Goal: Task Accomplishment & Management: Use online tool/utility

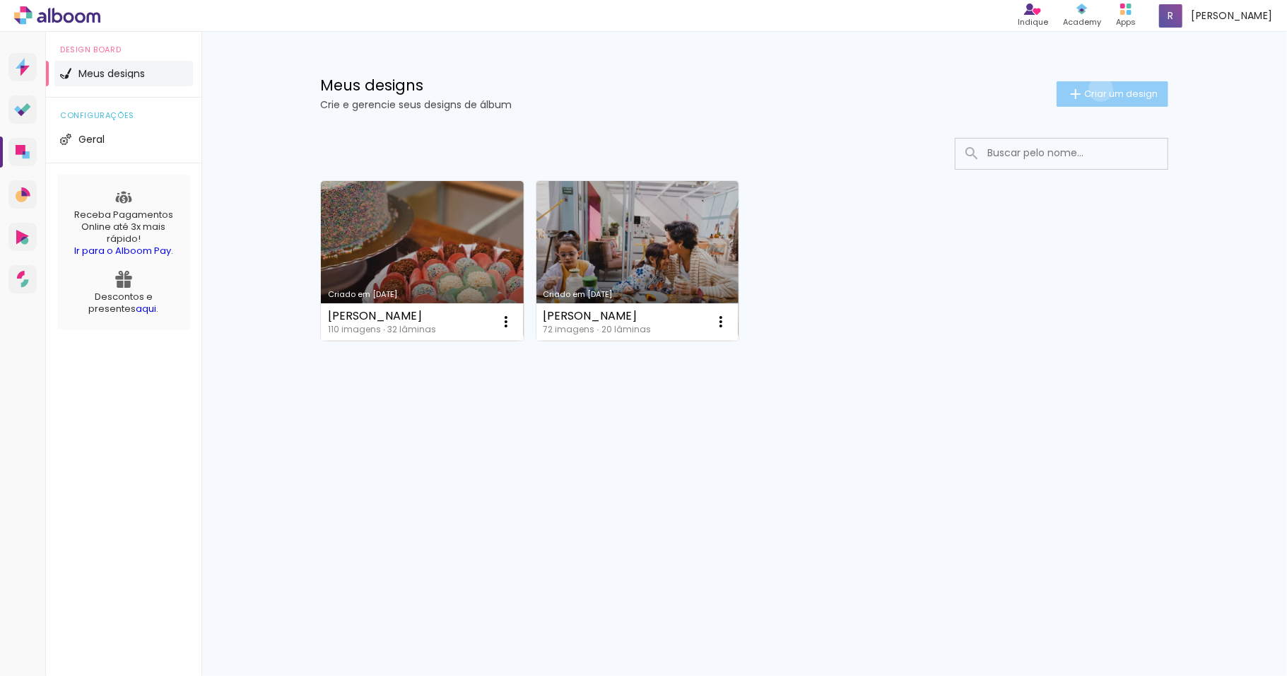
click at [1099, 89] on span "Criar um design" at bounding box center [1122, 93] width 74 height 9
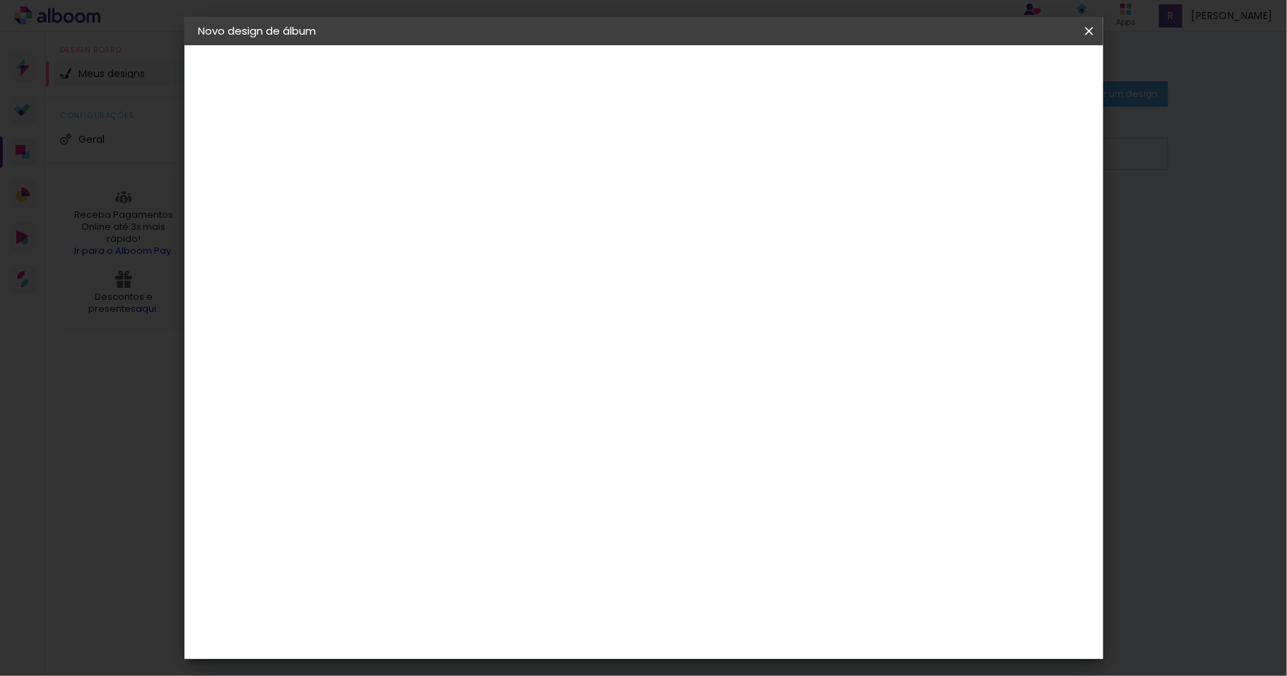
click at [430, 188] on input at bounding box center [430, 190] width 0 height 22
type input "MC Amazonia"
type paper-input "MC Amazonia"
click at [0, 0] on slot "Avançar" at bounding box center [0, 0] width 0 height 0
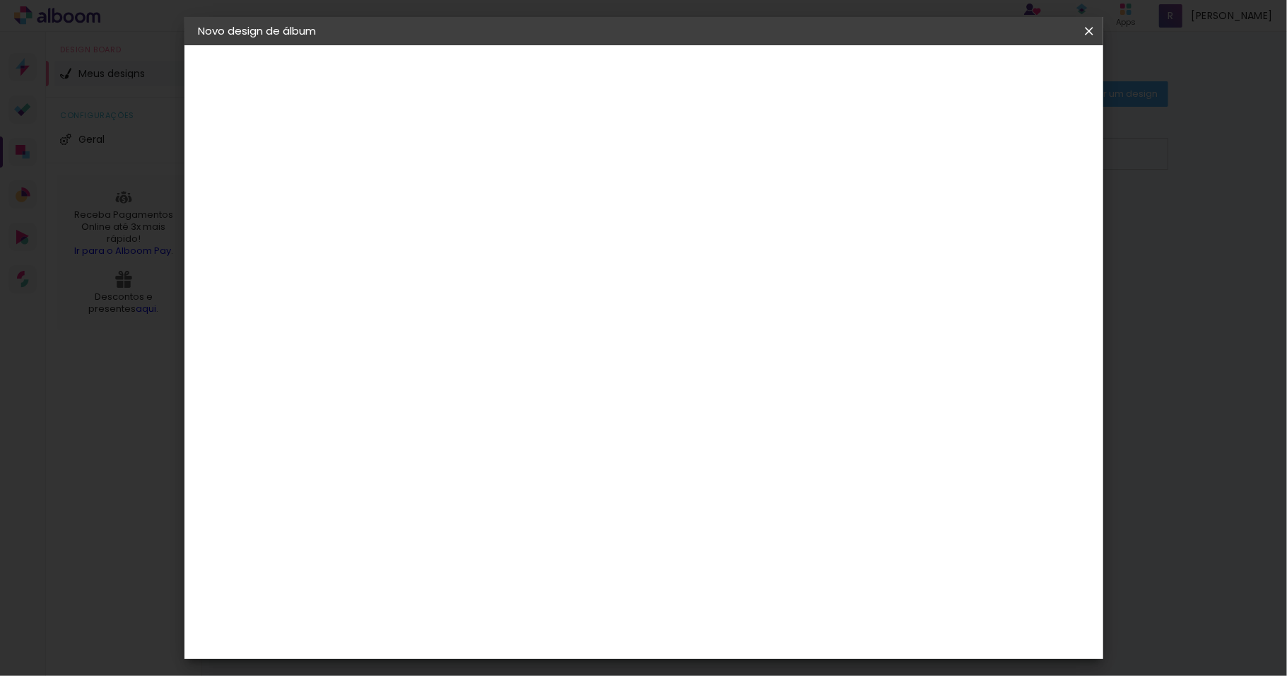
click at [467, 636] on div "IpsisPRO" at bounding box center [443, 641] width 47 height 11
click at [694, 63] on paper-button "Avançar" at bounding box center [659, 75] width 69 height 24
click at [485, 240] on input "text" at bounding box center [457, 246] width 55 height 22
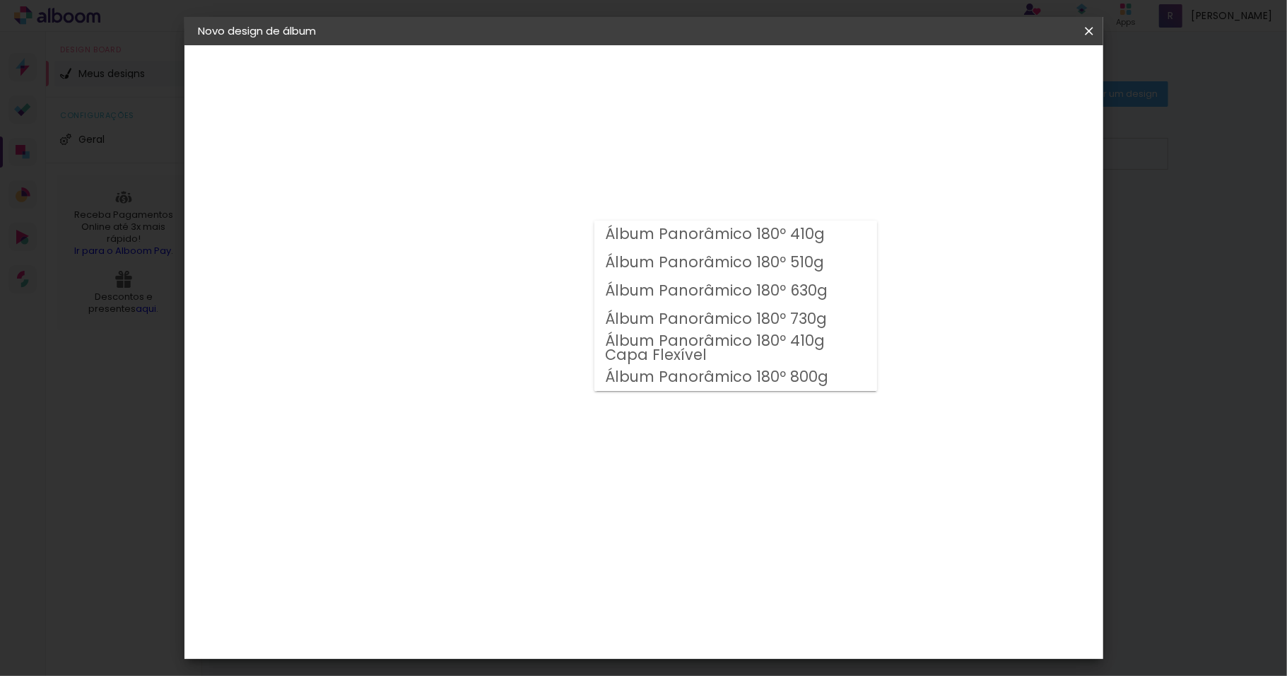
click at [0, 0] on slot "Álbum Panorâmico 180º 630g" at bounding box center [0, 0] width 0 height 0
type input "Álbum Panorâmico 180º 630g"
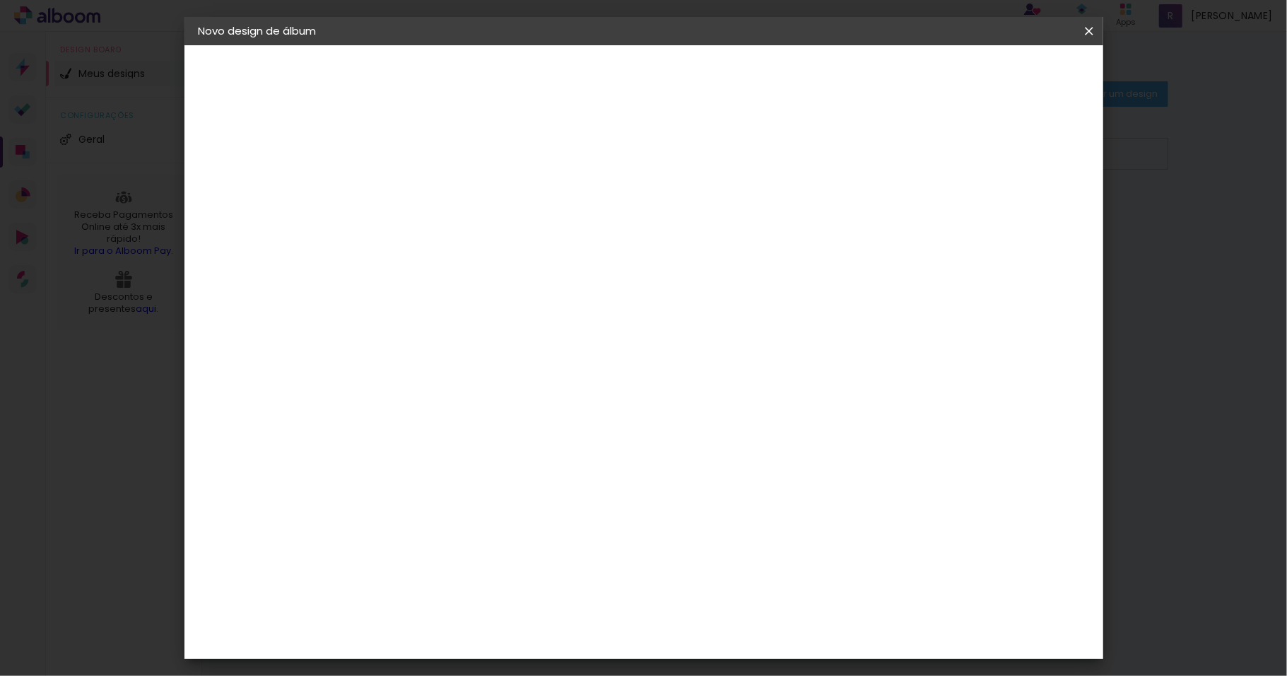
click at [578, 493] on span "20 × 21 cm" at bounding box center [551, 511] width 52 height 37
click at [0, 0] on slot "Avançar" at bounding box center [0, 0] width 0 height 0
click at [998, 74] on span "Iniciar design" at bounding box center [965, 75] width 64 height 10
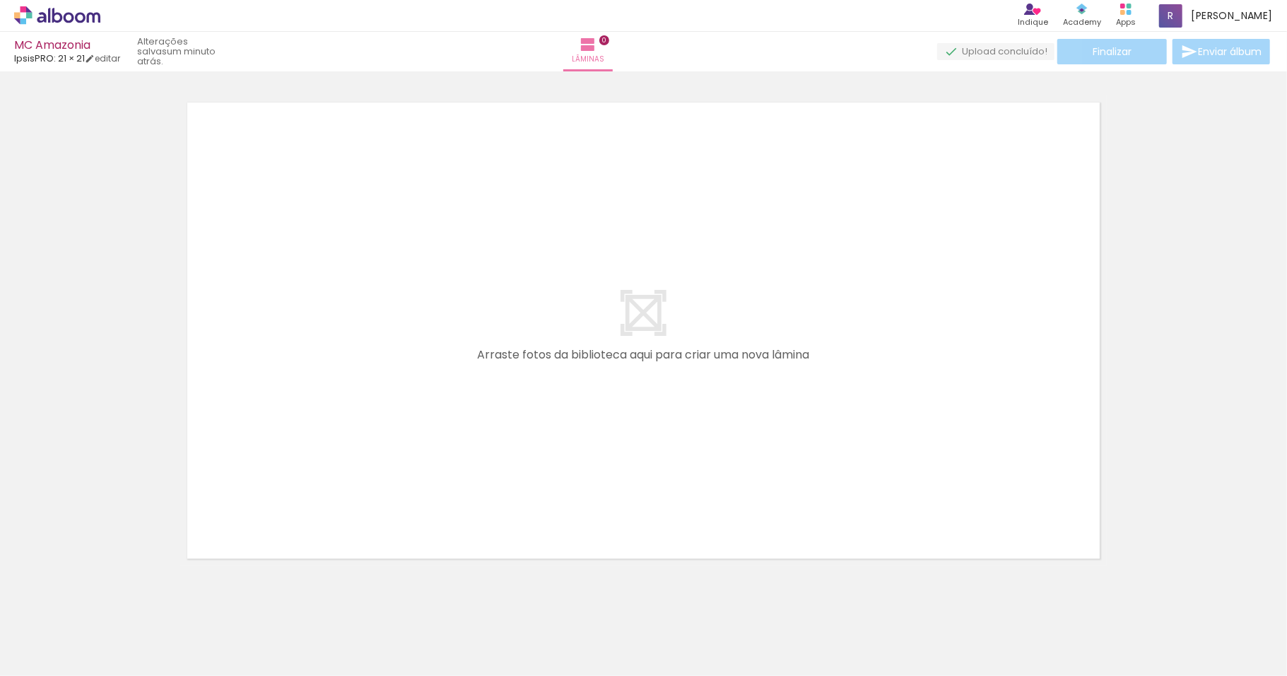
scroll to position [45, 0]
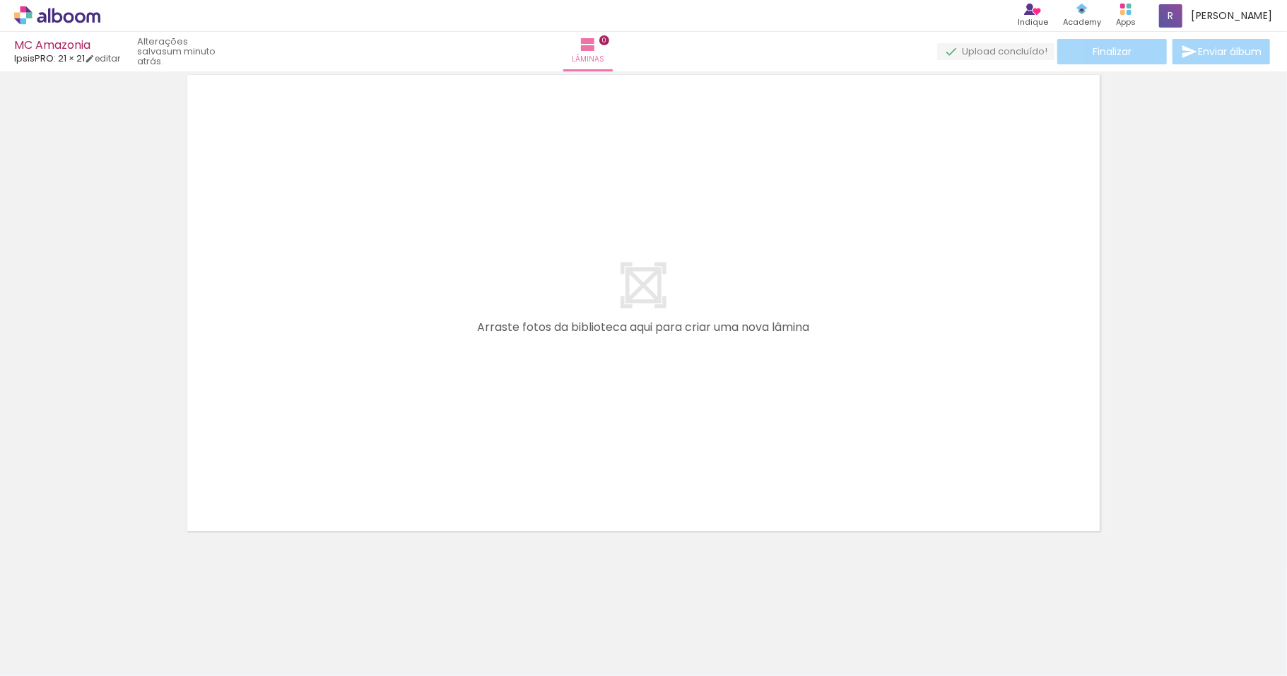
click at [145, 636] on div at bounding box center [142, 628] width 70 height 52
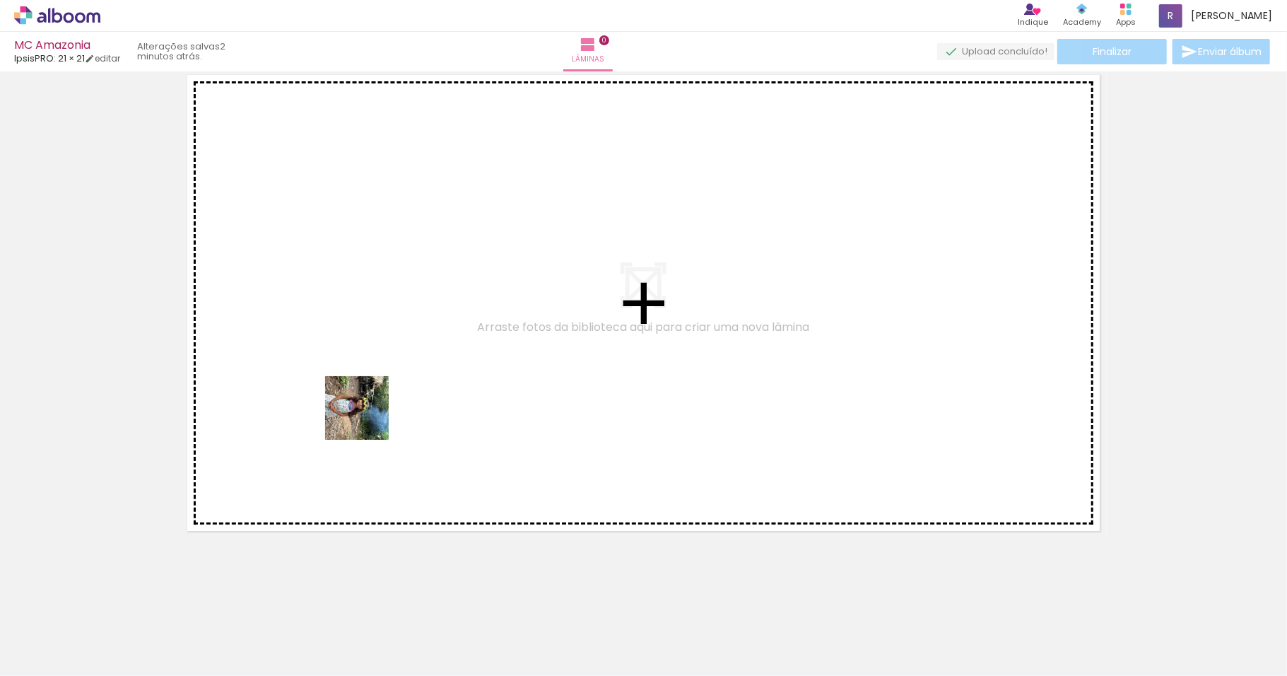
drag, startPoint x: 223, startPoint y: 635, endPoint x: 410, endPoint y: 378, distance: 317.9
click at [410, 378] on quentale-workspace at bounding box center [643, 338] width 1287 height 676
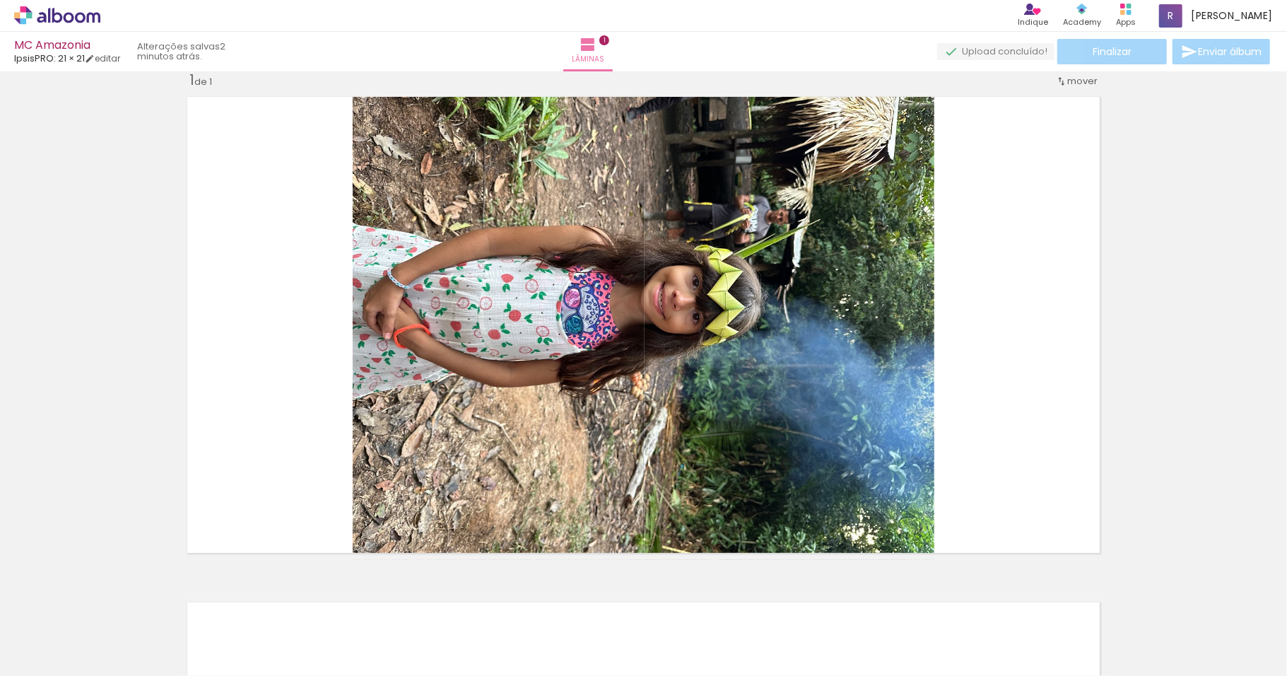
scroll to position [17, 0]
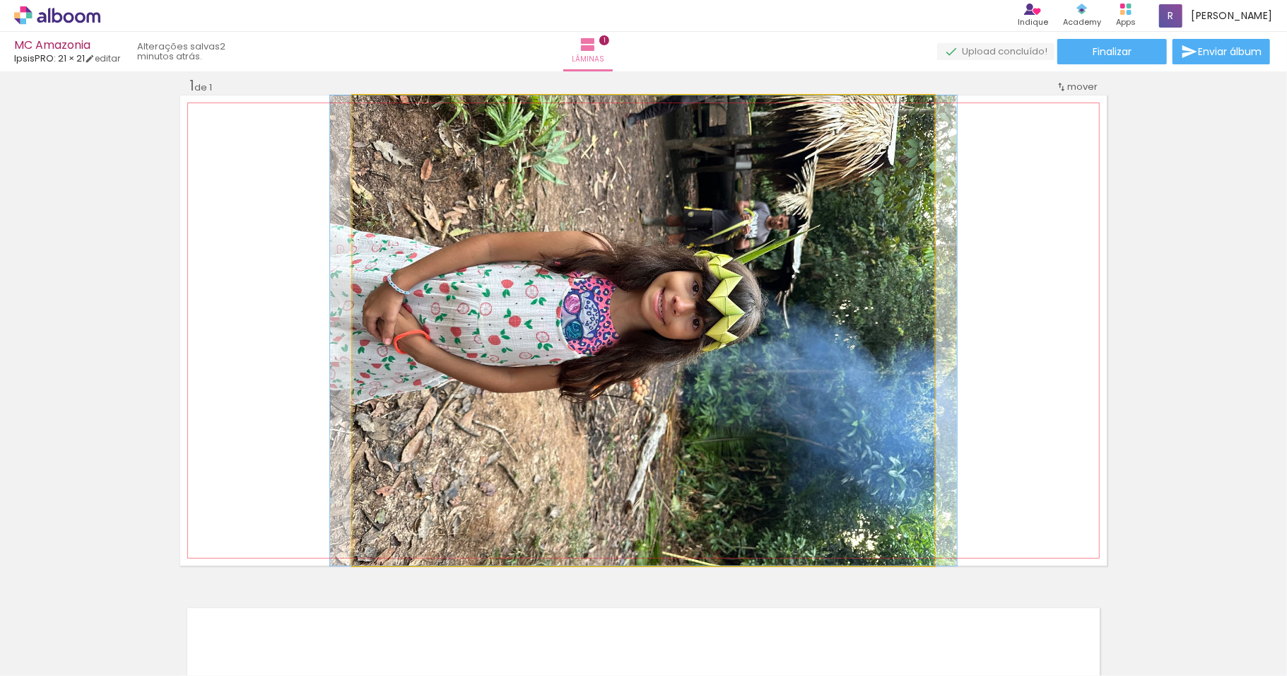
click at [789, 405] on quentale-photo at bounding box center [644, 330] width 582 height 470
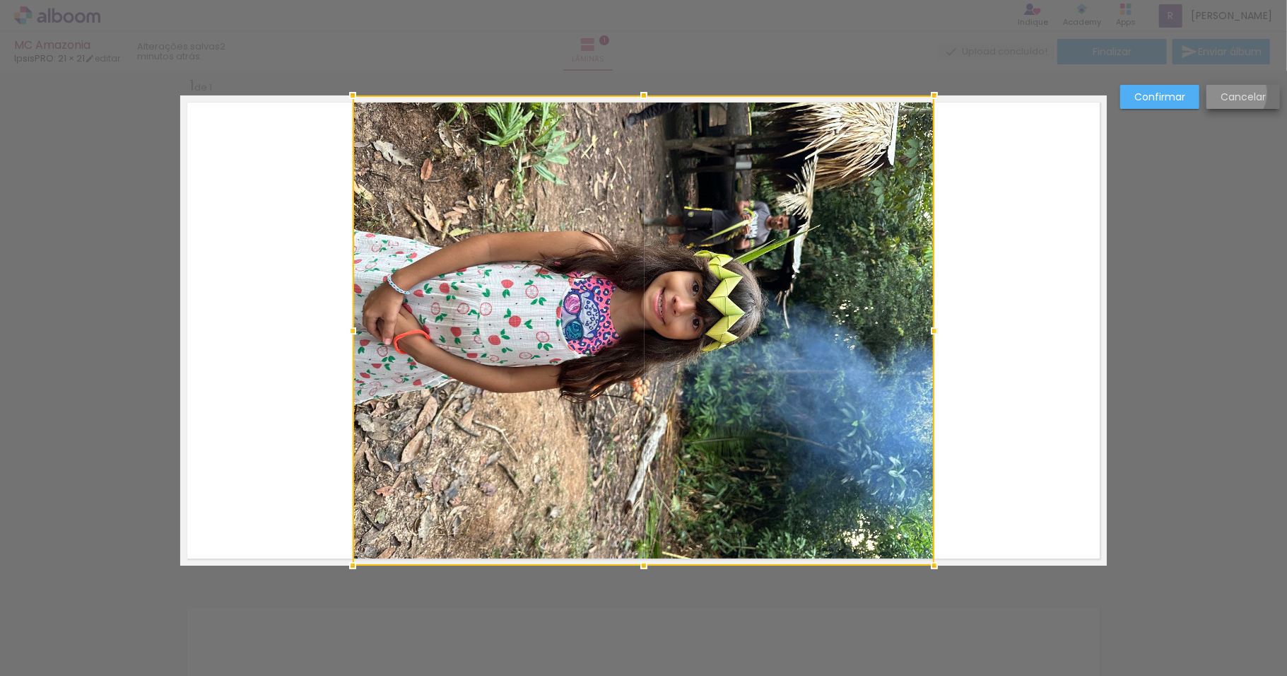
click at [0, 0] on slot "Cancelar" at bounding box center [0, 0] width 0 height 0
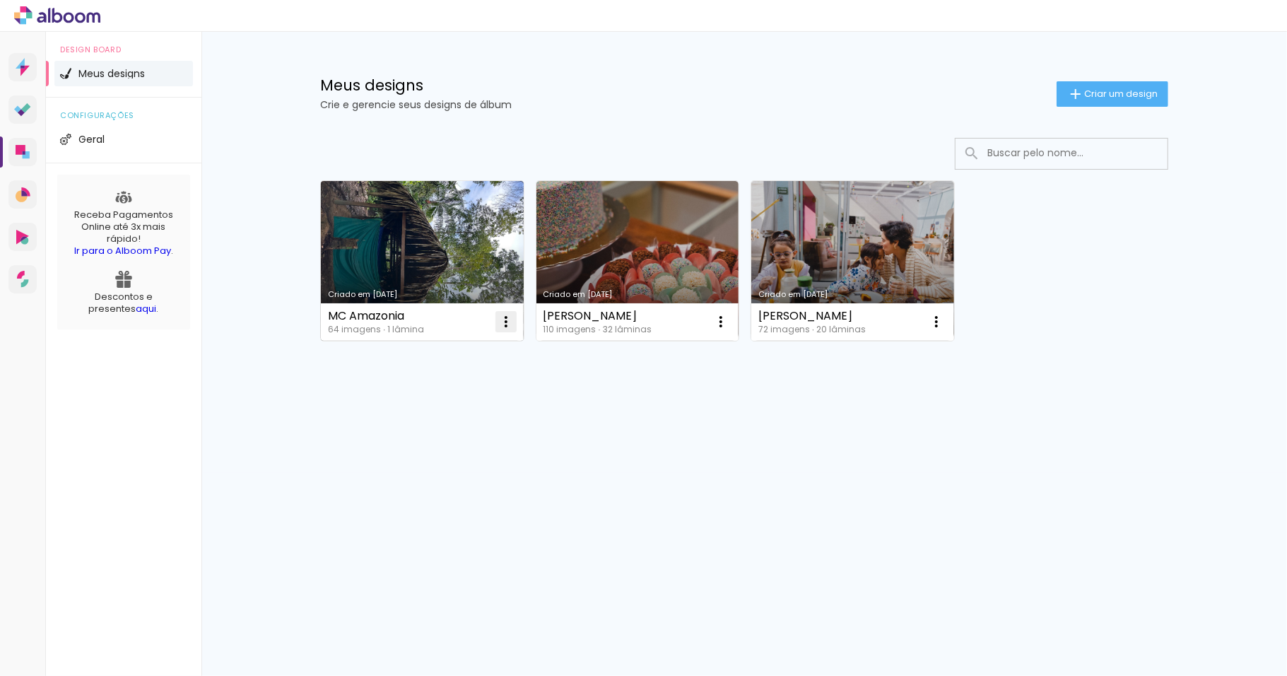
click at [505, 323] on iron-icon at bounding box center [506, 321] width 17 height 17
click at [431, 411] on span "Excluir" at bounding box center [426, 415] width 30 height 10
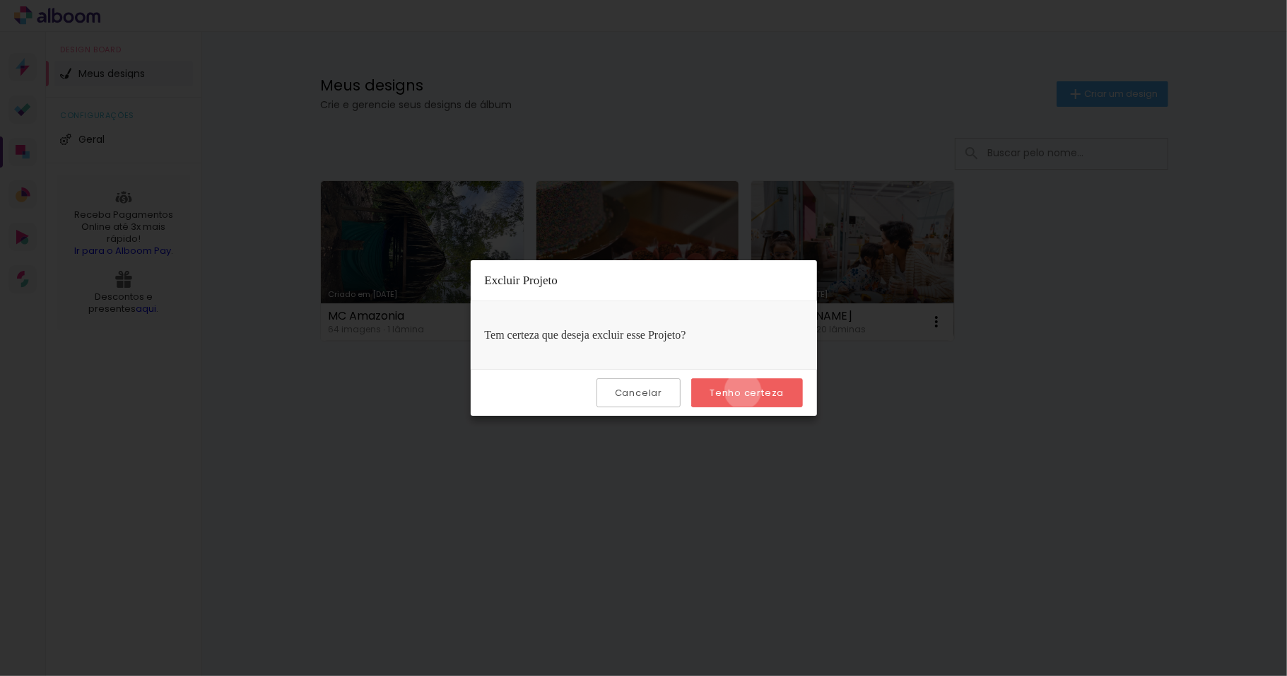
click at [0, 0] on slot "Tenho certeza" at bounding box center [0, 0] width 0 height 0
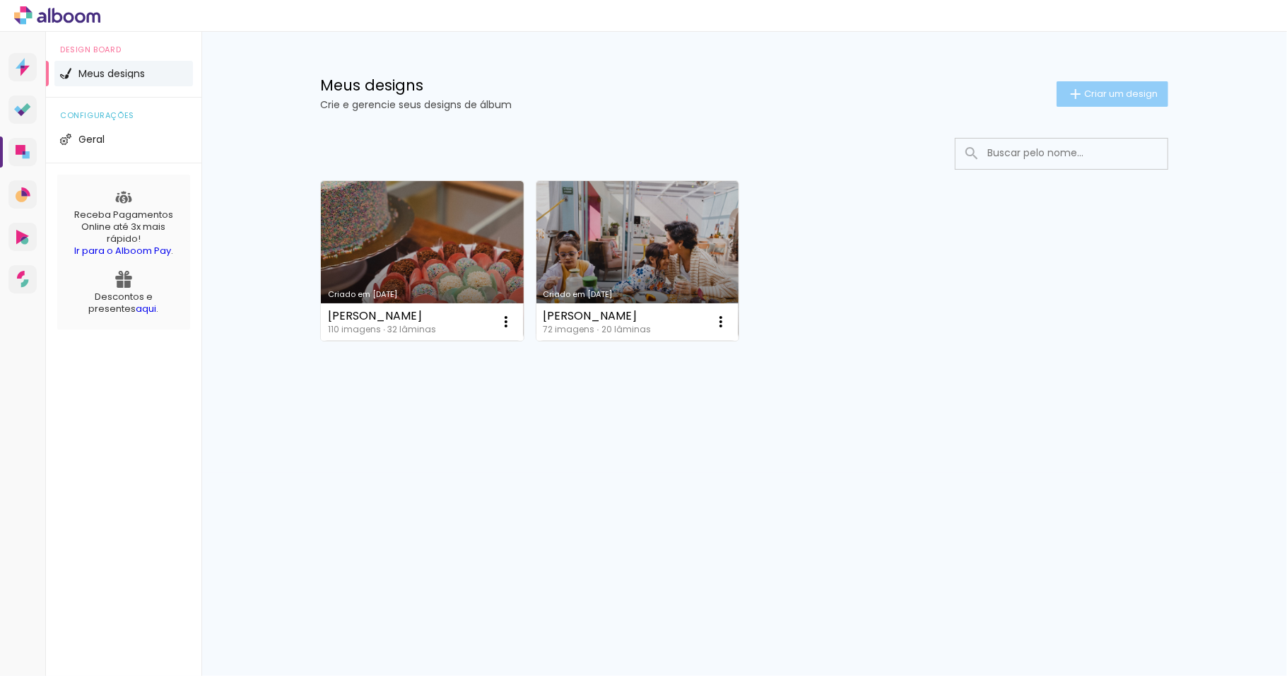
click at [1102, 91] on span "Criar um design" at bounding box center [1122, 93] width 74 height 9
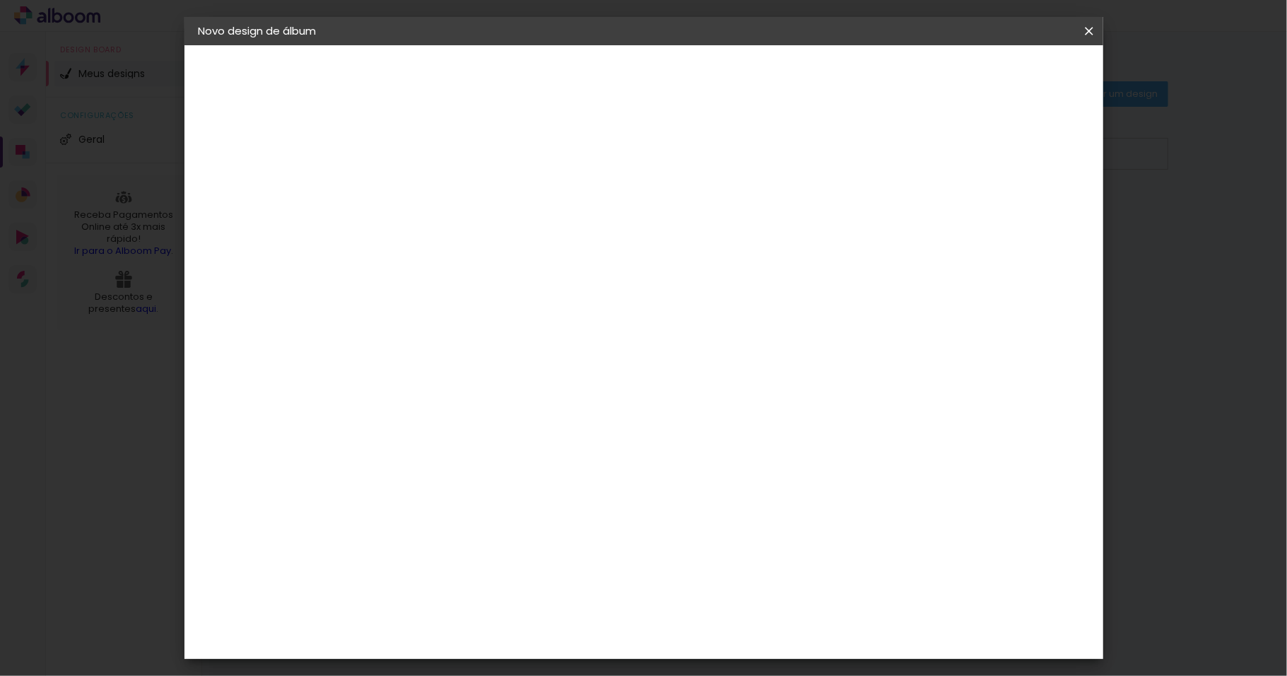
click at [430, 196] on input at bounding box center [430, 190] width 0 height 22
type input "MC Amazonia"
type paper-input "MC Amazonia"
click at [0, 0] on slot "Avançar" at bounding box center [0, 0] width 0 height 0
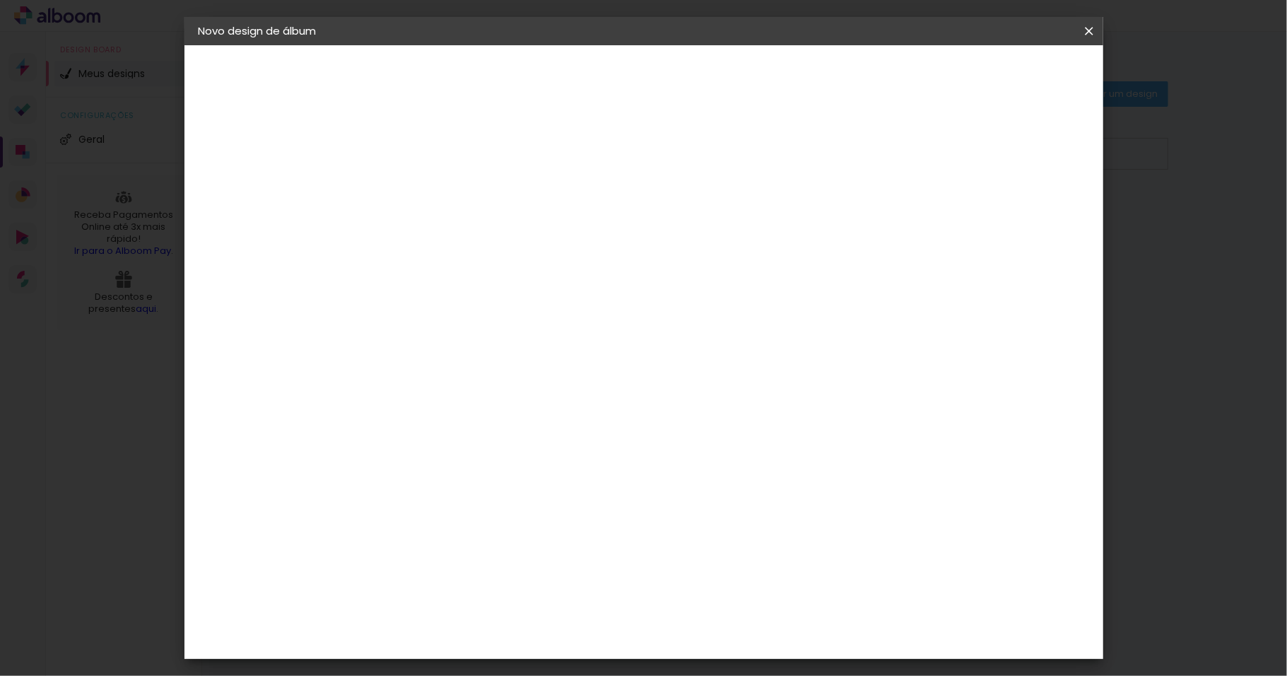
click at [0, 0] on slot "Avançar" at bounding box center [0, 0] width 0 height 0
click at [485, 235] on input "text" at bounding box center [457, 246] width 55 height 22
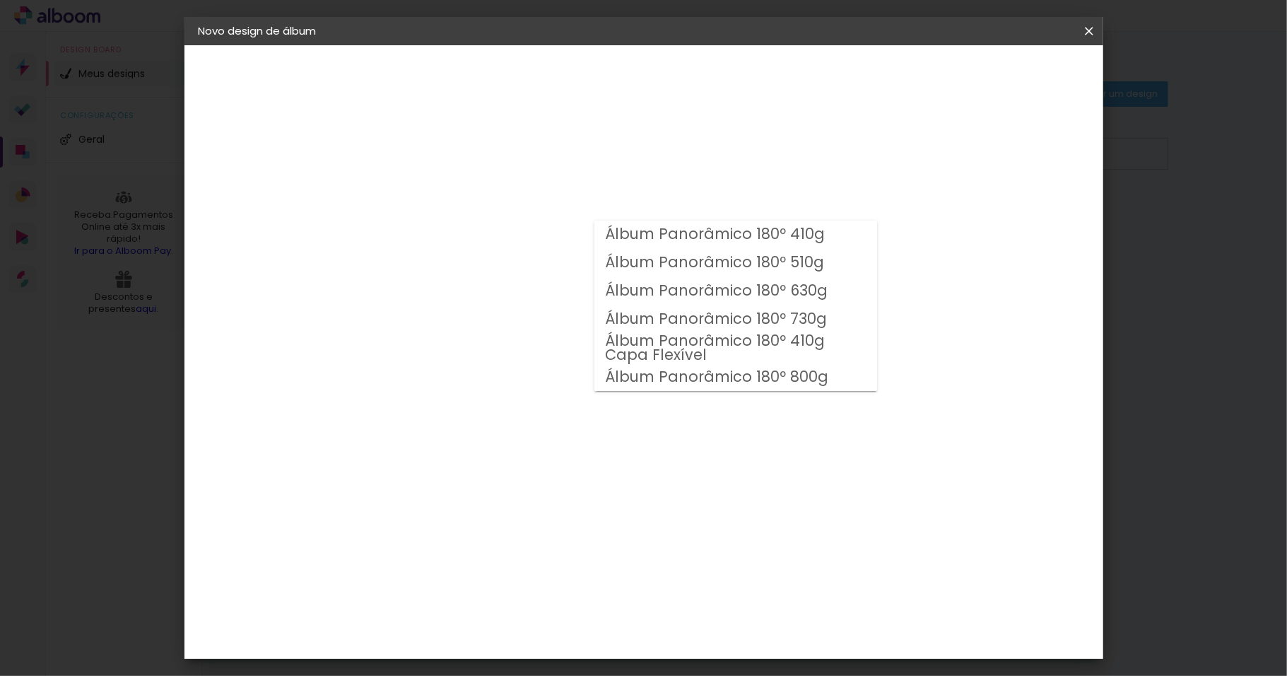
click at [0, 0] on slot "Álbum Panorâmico 180º 630g" at bounding box center [0, 0] width 0 height 0
type input "Álbum Panorâmico 180º 630g"
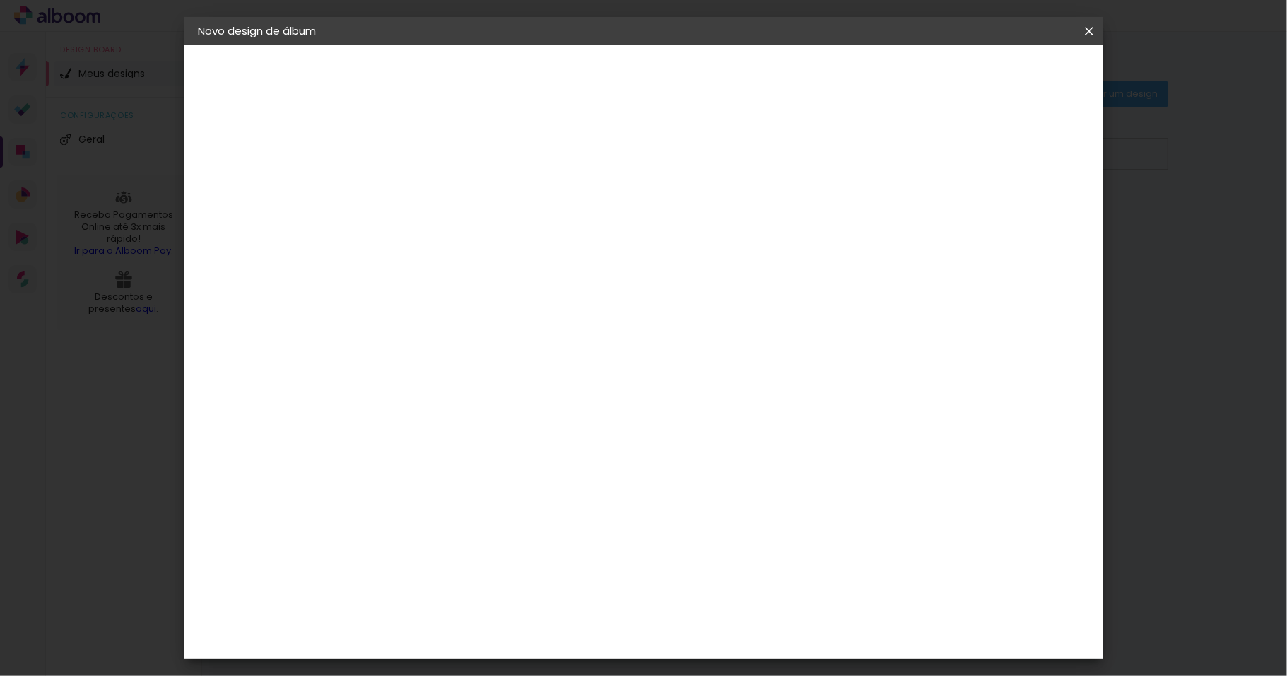
click at [525, 493] on span "21 × 21" at bounding box center [493, 511] width 66 height 37
click at [0, 0] on slot "Avançar" at bounding box center [0, 0] width 0 height 0
click at [998, 70] on span "Iniciar design" at bounding box center [965, 75] width 64 height 10
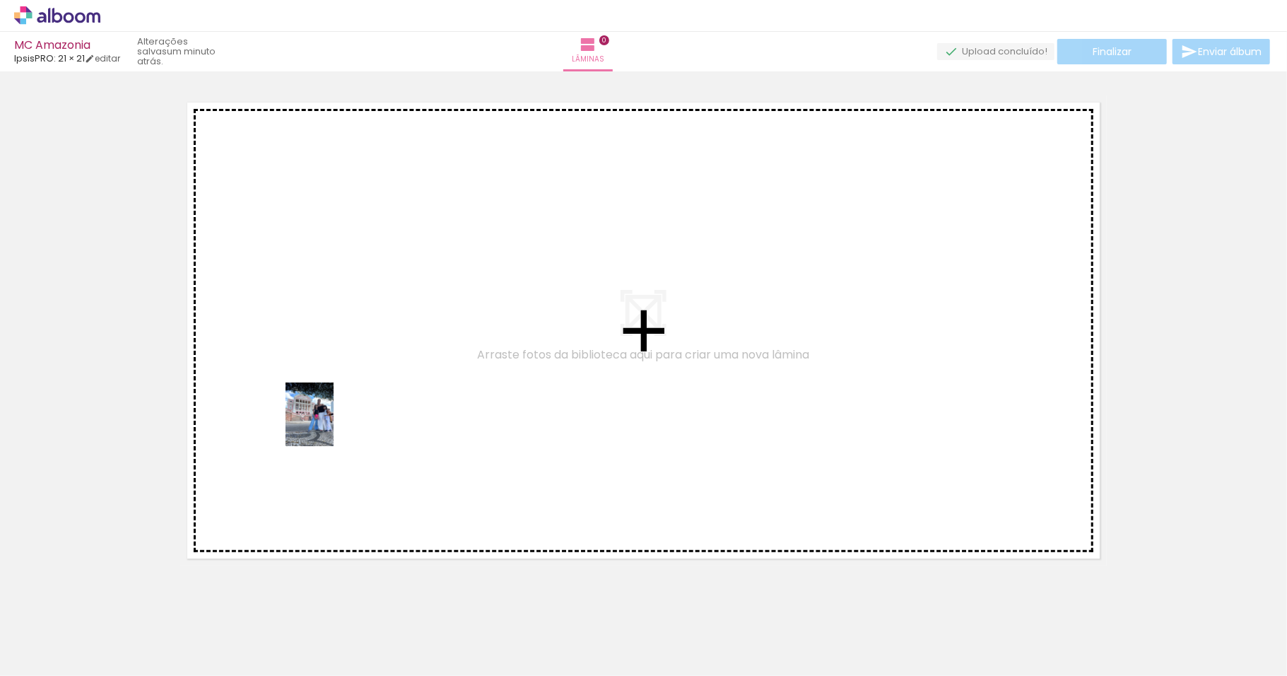
drag, startPoint x: 144, startPoint y: 626, endPoint x: 338, endPoint y: 404, distance: 294.6
click at [338, 404] on quentale-workspace at bounding box center [643, 338] width 1287 height 676
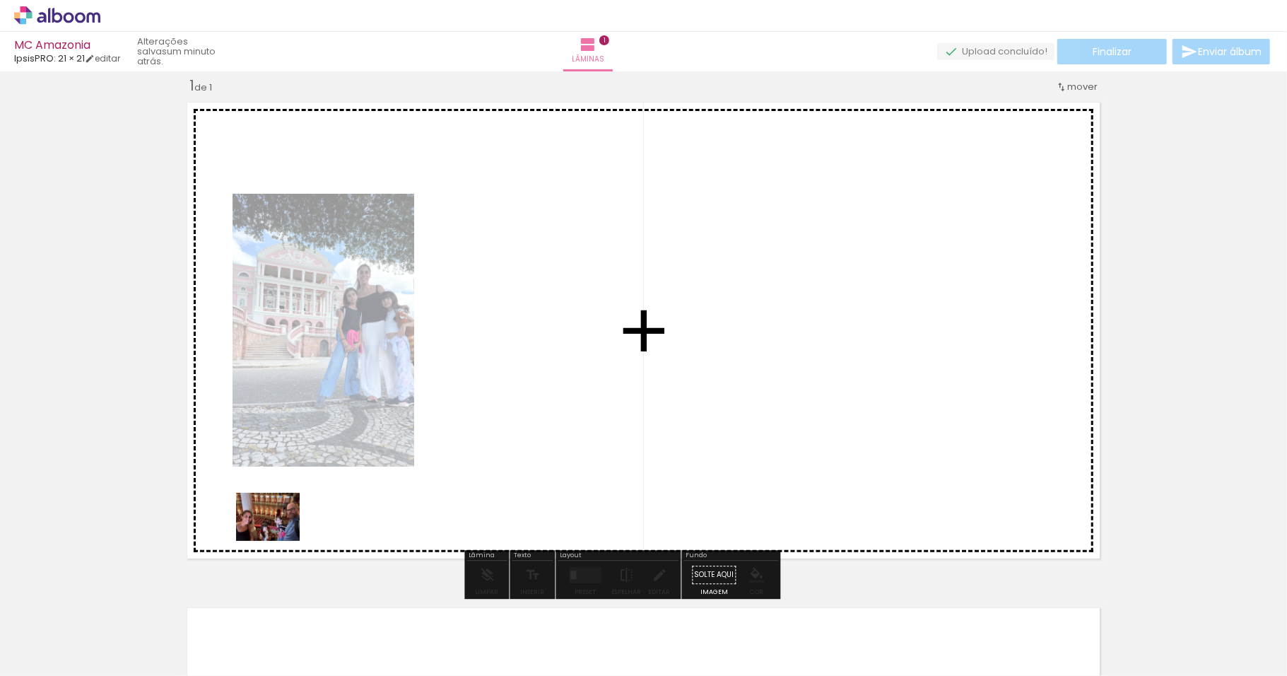
drag, startPoint x: 235, startPoint y: 628, endPoint x: 279, endPoint y: 535, distance: 102.5
click at [279, 535] on quentale-workspace at bounding box center [643, 338] width 1287 height 676
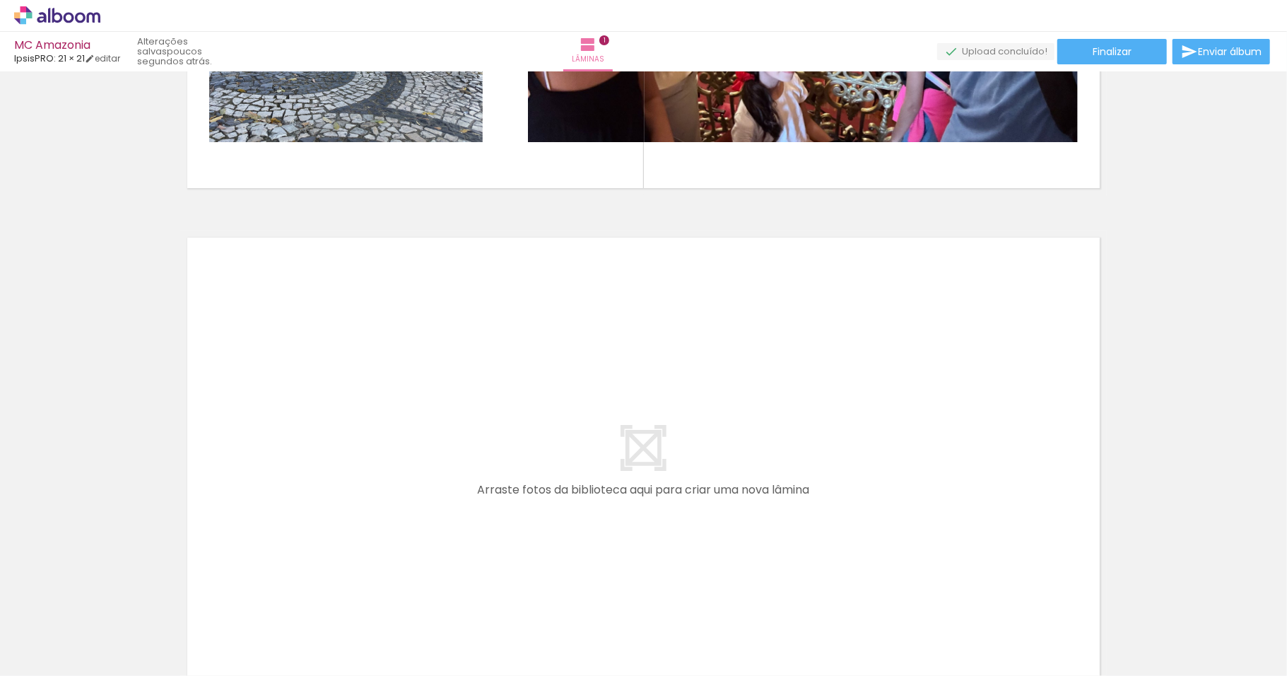
scroll to position [397, 0]
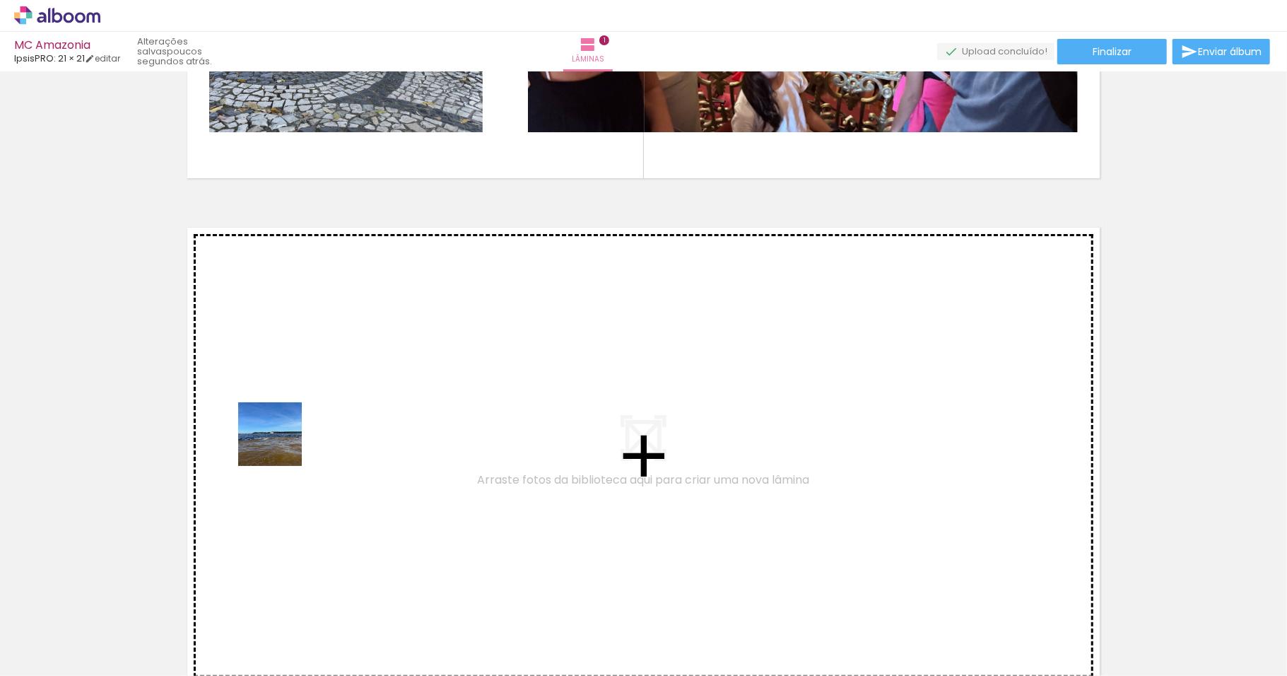
drag, startPoint x: 307, startPoint y: 626, endPoint x: 281, endPoint y: 445, distance: 182.9
click at [281, 445] on quentale-workspace at bounding box center [643, 338] width 1287 height 676
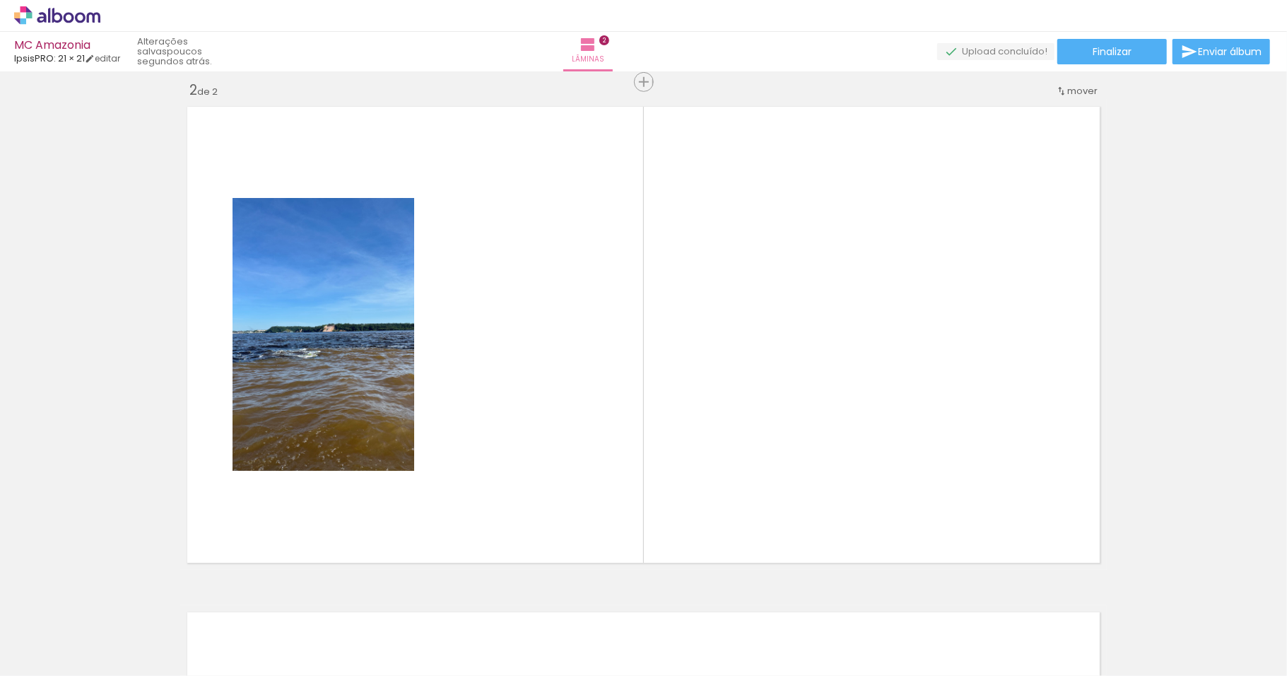
scroll to position [522, 0]
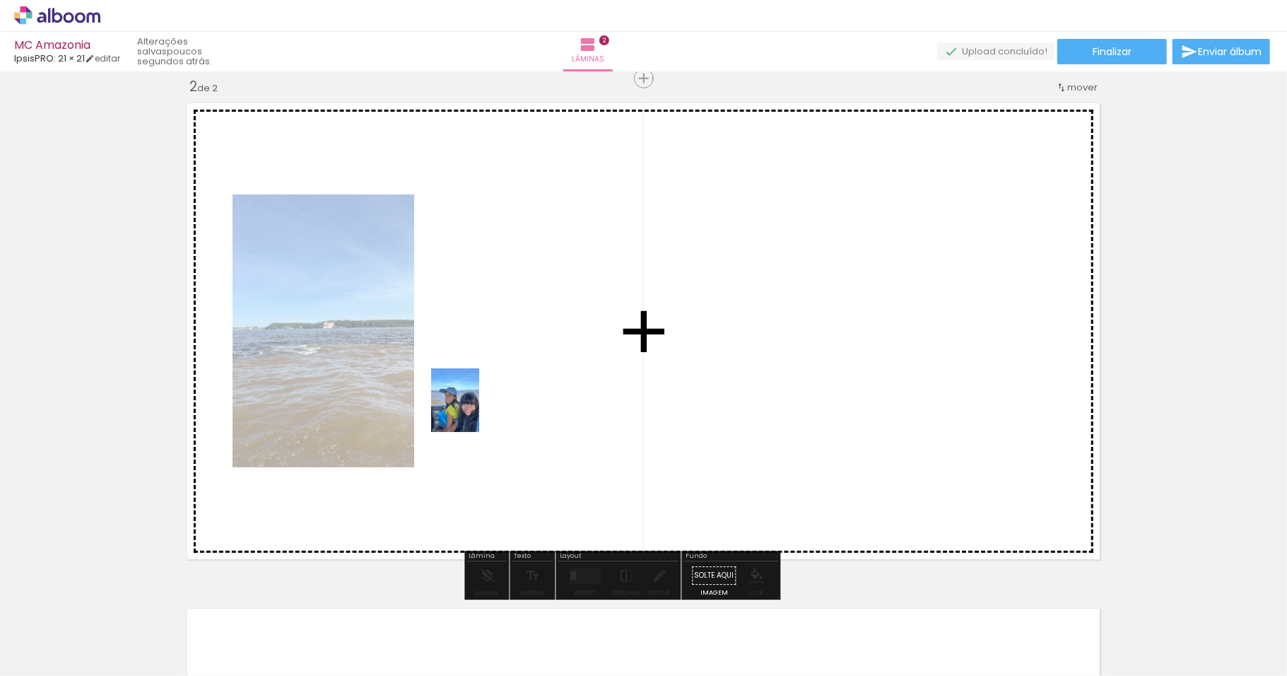
drag, startPoint x: 379, startPoint y: 638, endPoint x: 474, endPoint y: 411, distance: 245.9
click at [474, 411] on quentale-workspace at bounding box center [643, 338] width 1287 height 676
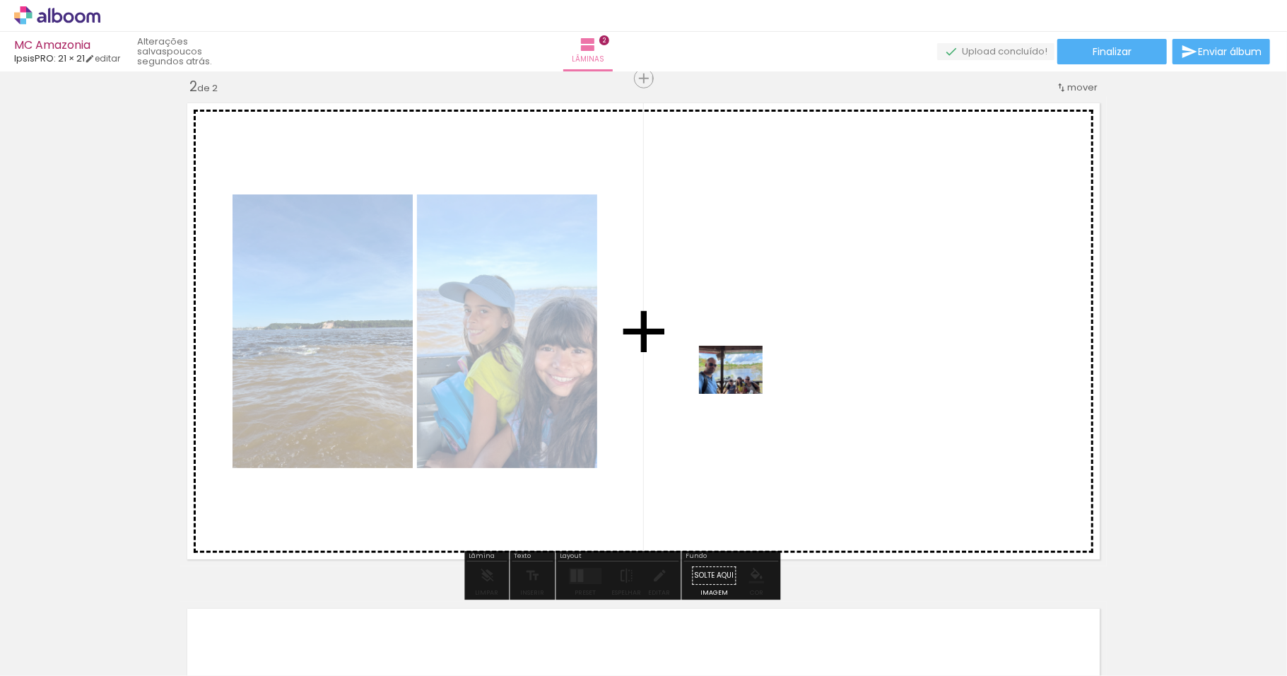
drag, startPoint x: 474, startPoint y: 631, endPoint x: 742, endPoint y: 388, distance: 361.9
click at [742, 388] on quentale-workspace at bounding box center [643, 338] width 1287 height 676
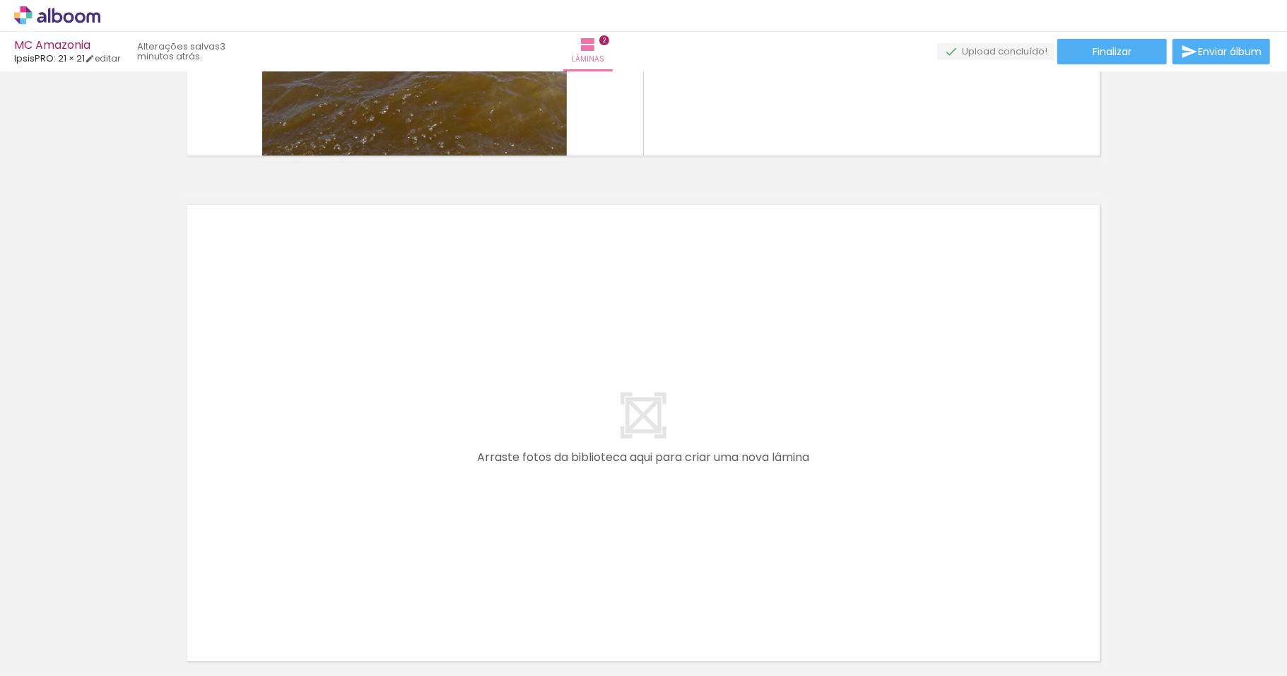
scroll to position [0, 578]
drag, startPoint x: 645, startPoint y: 631, endPoint x: 694, endPoint y: 637, distance: 49.2
click at [694, 637] on quentale-thumb at bounding box center [672, 628] width 79 height 81
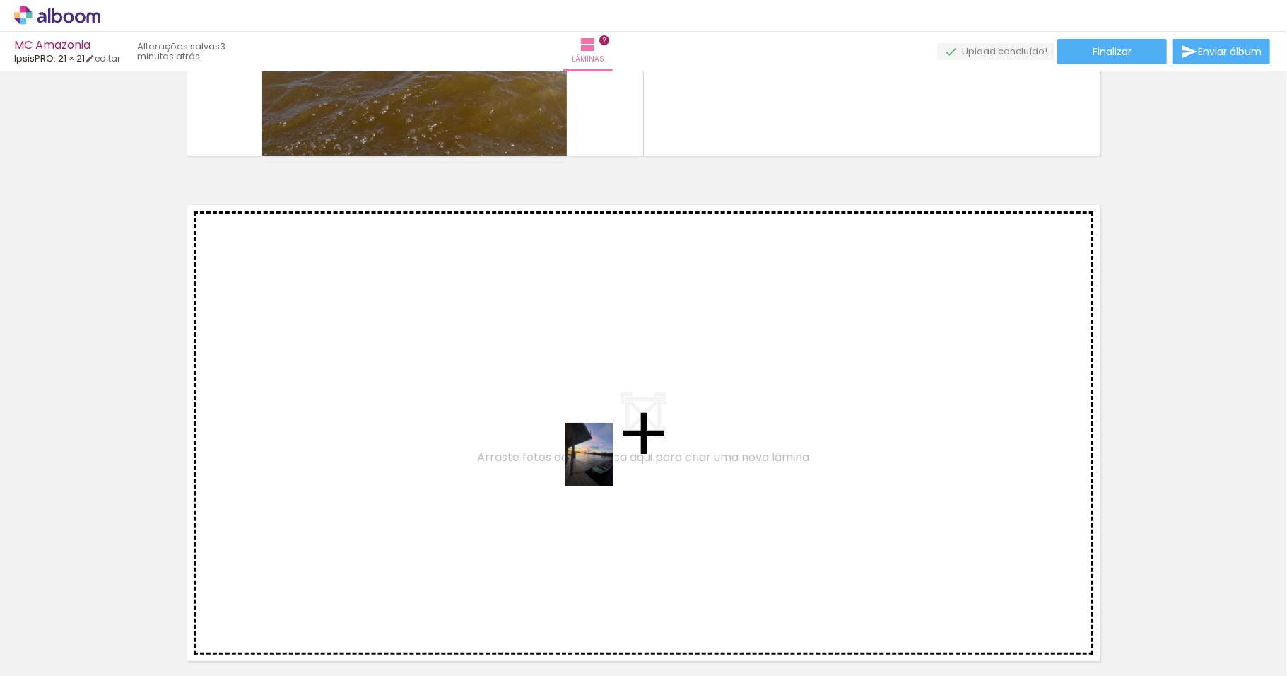
drag, startPoint x: 674, startPoint y: 618, endPoint x: 608, endPoint y: 465, distance: 166.6
click at [608, 465] on quentale-workspace at bounding box center [643, 338] width 1287 height 676
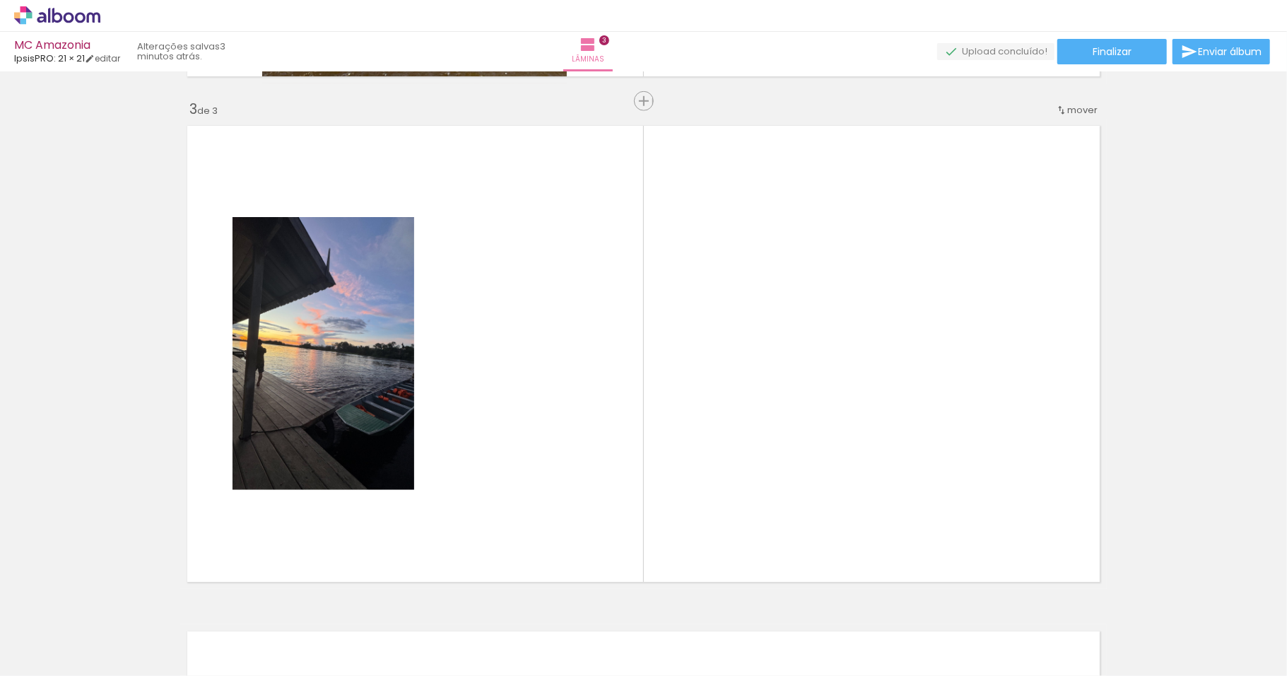
scroll to position [1028, 0]
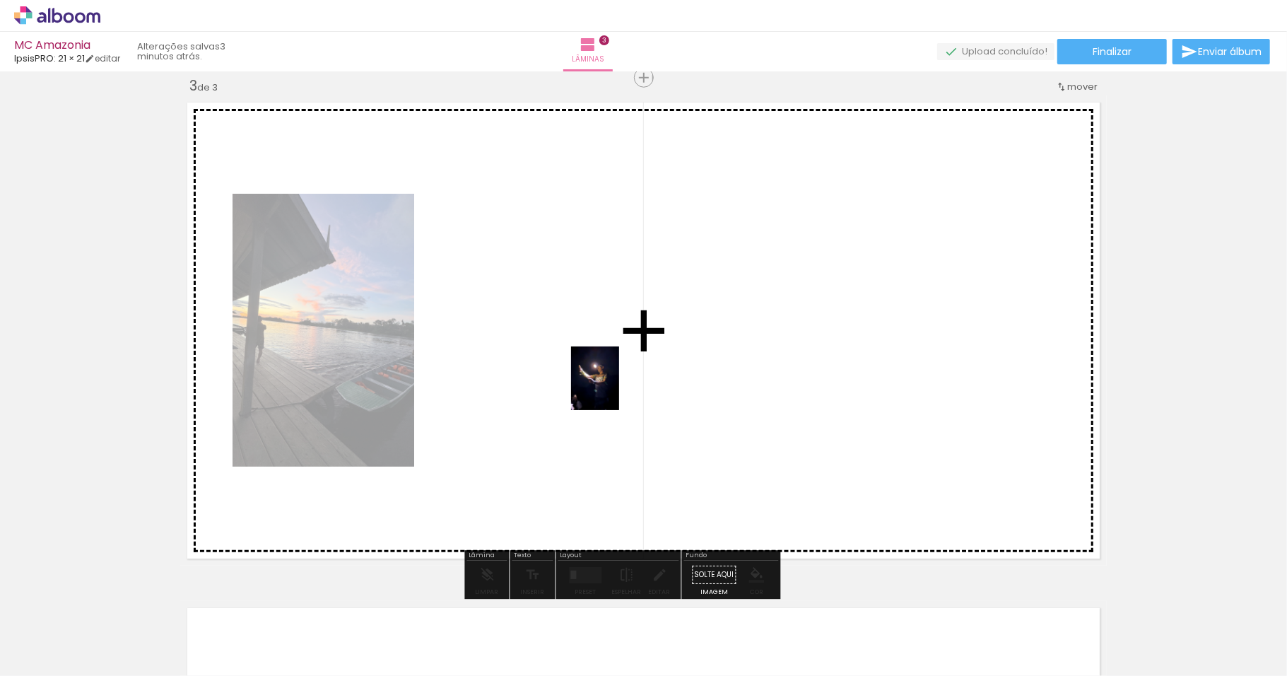
drag, startPoint x: 750, startPoint y: 633, endPoint x: 614, endPoint y: 389, distance: 280.1
click at [614, 389] on quentale-workspace at bounding box center [643, 338] width 1287 height 676
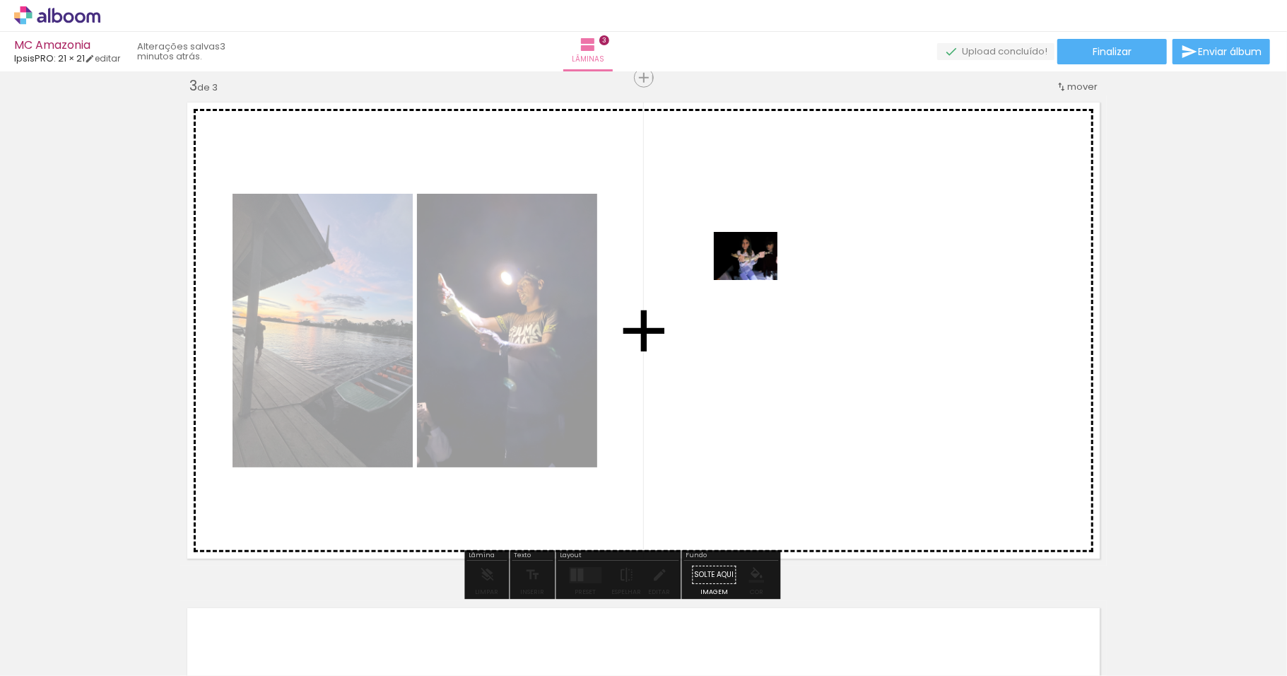
drag, startPoint x: 827, startPoint y: 629, endPoint x: 757, endPoint y: 274, distance: 361.9
click at [757, 274] on quentale-workspace at bounding box center [643, 338] width 1287 height 676
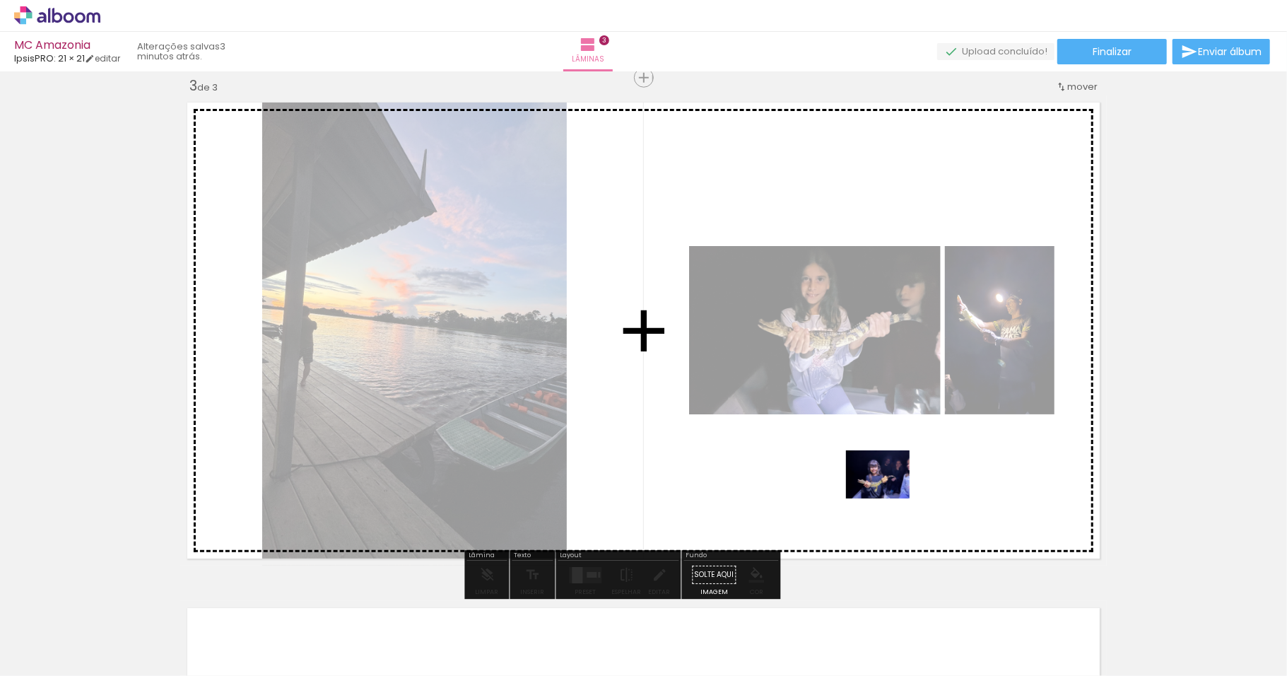
drag, startPoint x: 919, startPoint y: 631, endPoint x: 889, endPoint y: 493, distance: 141.2
click at [889, 493] on quentale-workspace at bounding box center [643, 338] width 1287 height 676
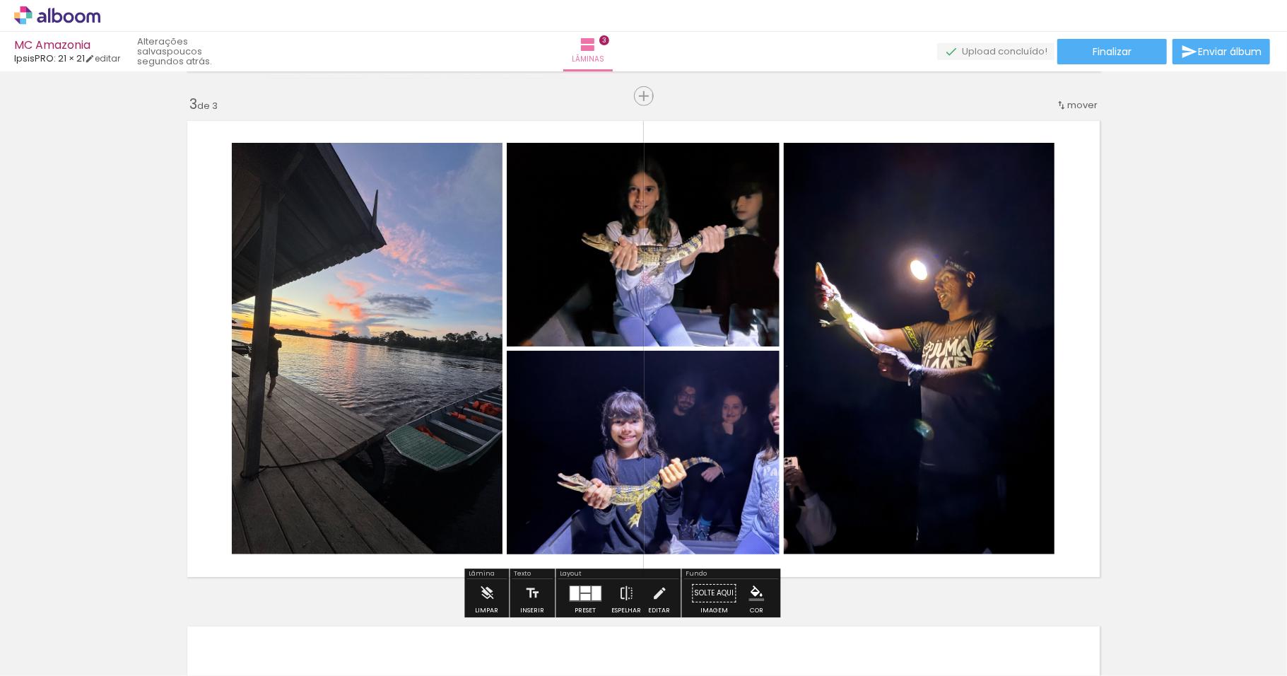
scroll to position [872, 0]
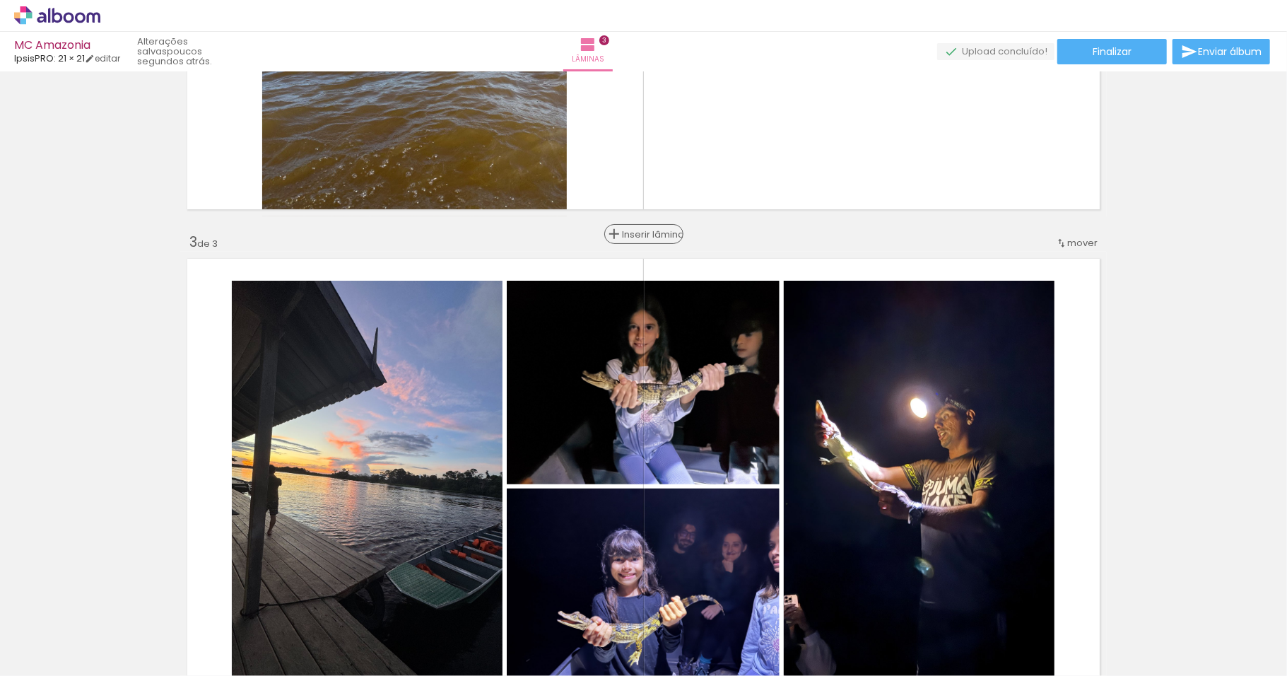
click at [638, 232] on span "Inserir lâmina" at bounding box center [650, 234] width 55 height 9
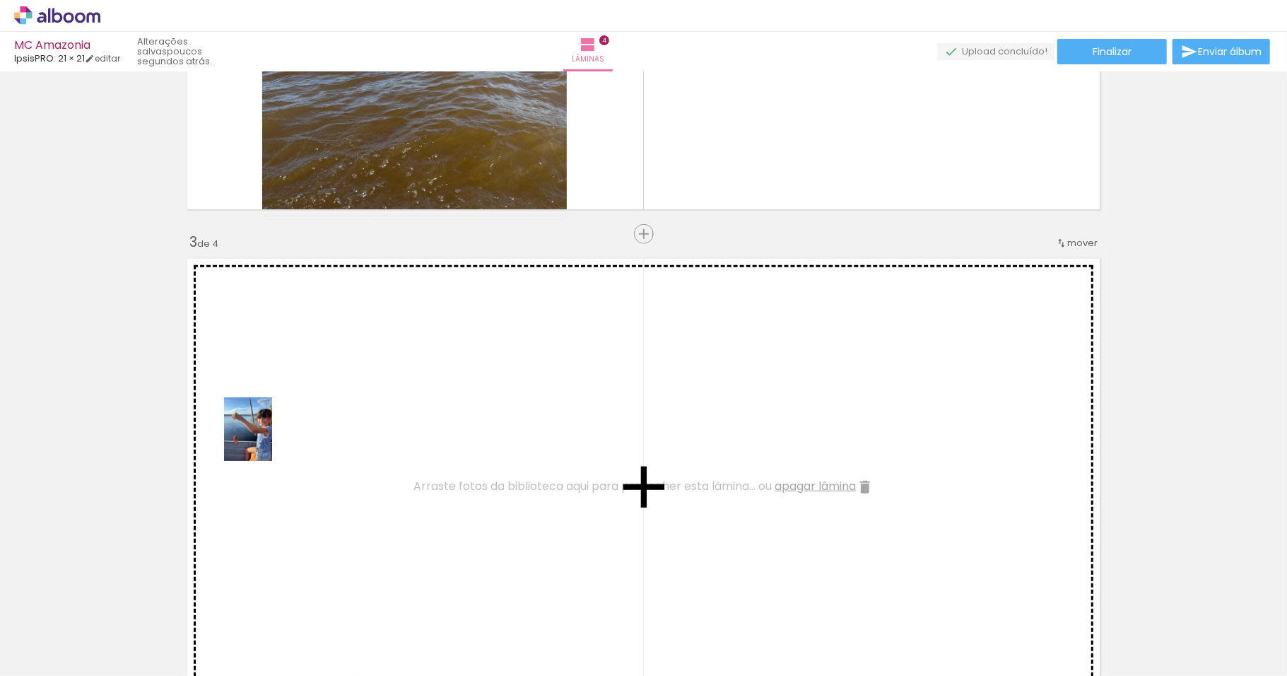
drag, startPoint x: 208, startPoint y: 603, endPoint x: 267, endPoint y: 440, distance: 173.5
click at [267, 440] on quentale-workspace at bounding box center [643, 338] width 1287 height 676
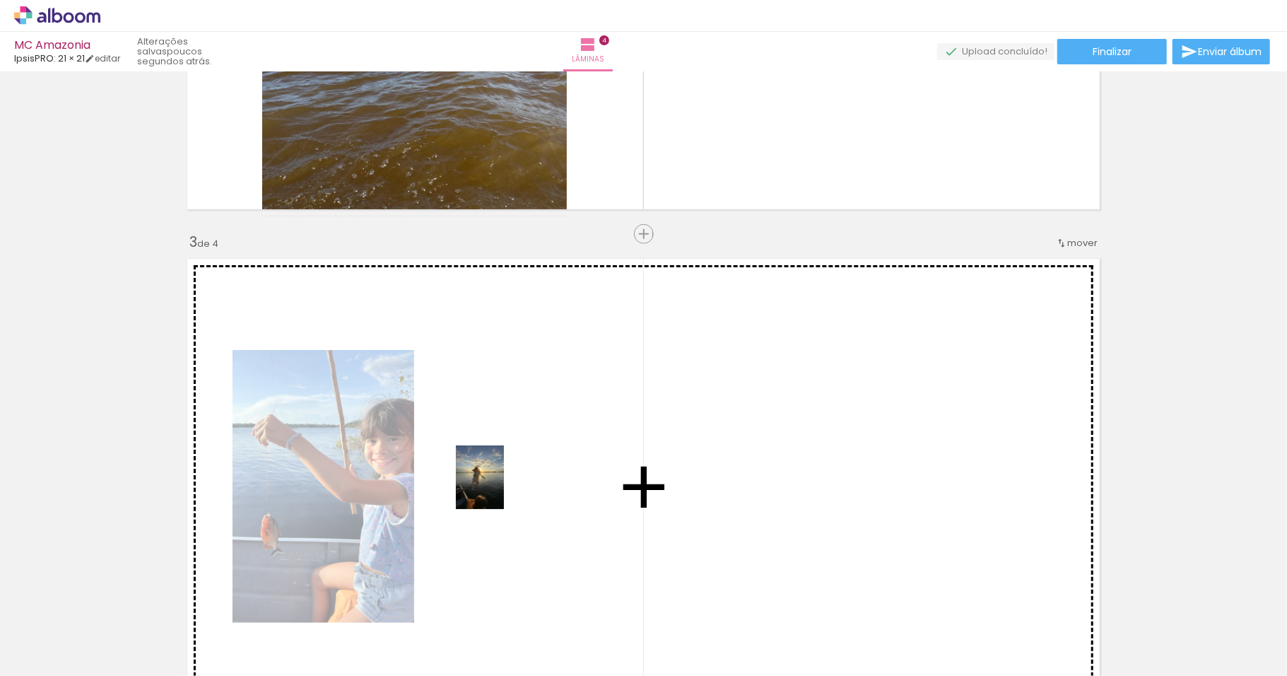
drag, startPoint x: 290, startPoint y: 638, endPoint x: 498, endPoint y: 488, distance: 256.8
click at [498, 488] on quentale-workspace at bounding box center [643, 338] width 1287 height 676
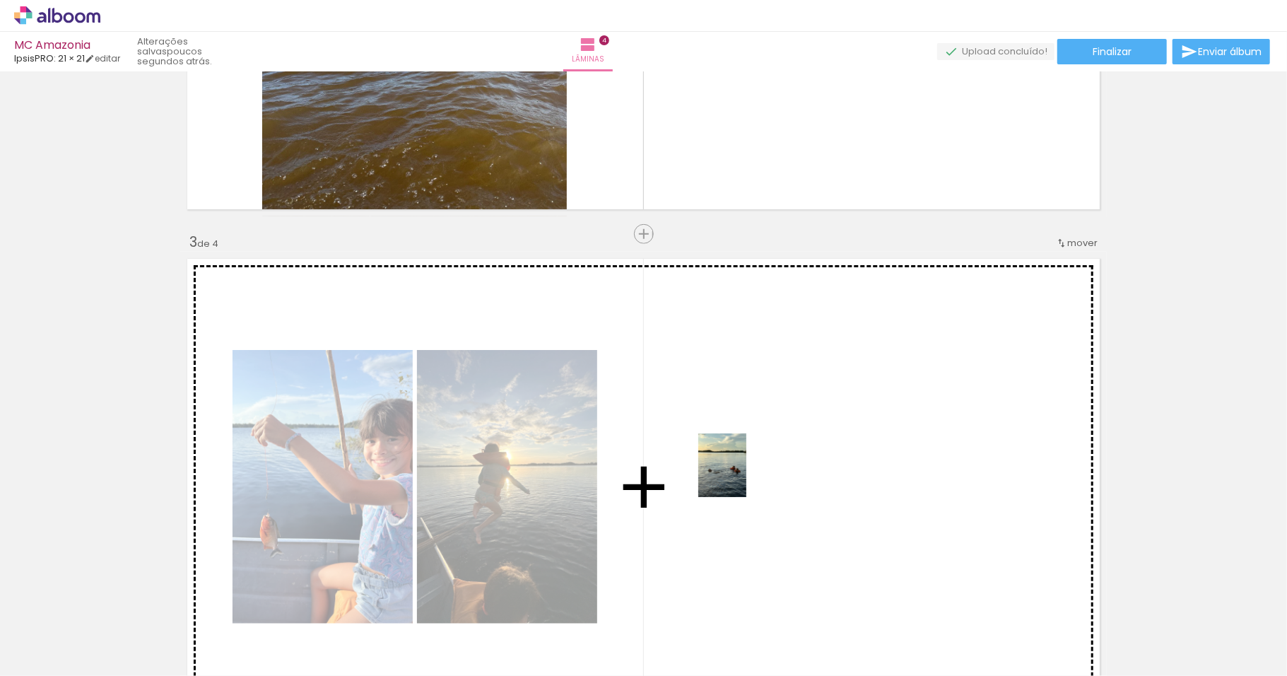
drag, startPoint x: 369, startPoint y: 641, endPoint x: 741, endPoint y: 476, distance: 406.7
click at [741, 476] on quentale-workspace at bounding box center [643, 338] width 1287 height 676
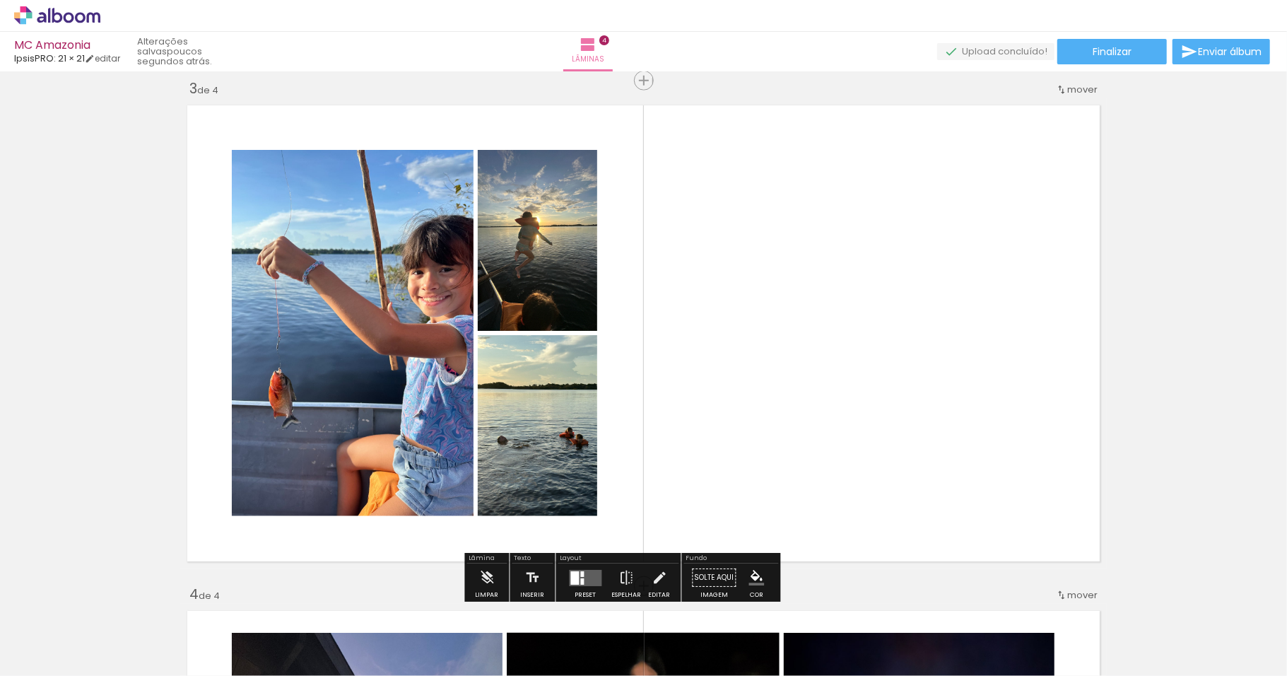
scroll to position [1022, 0]
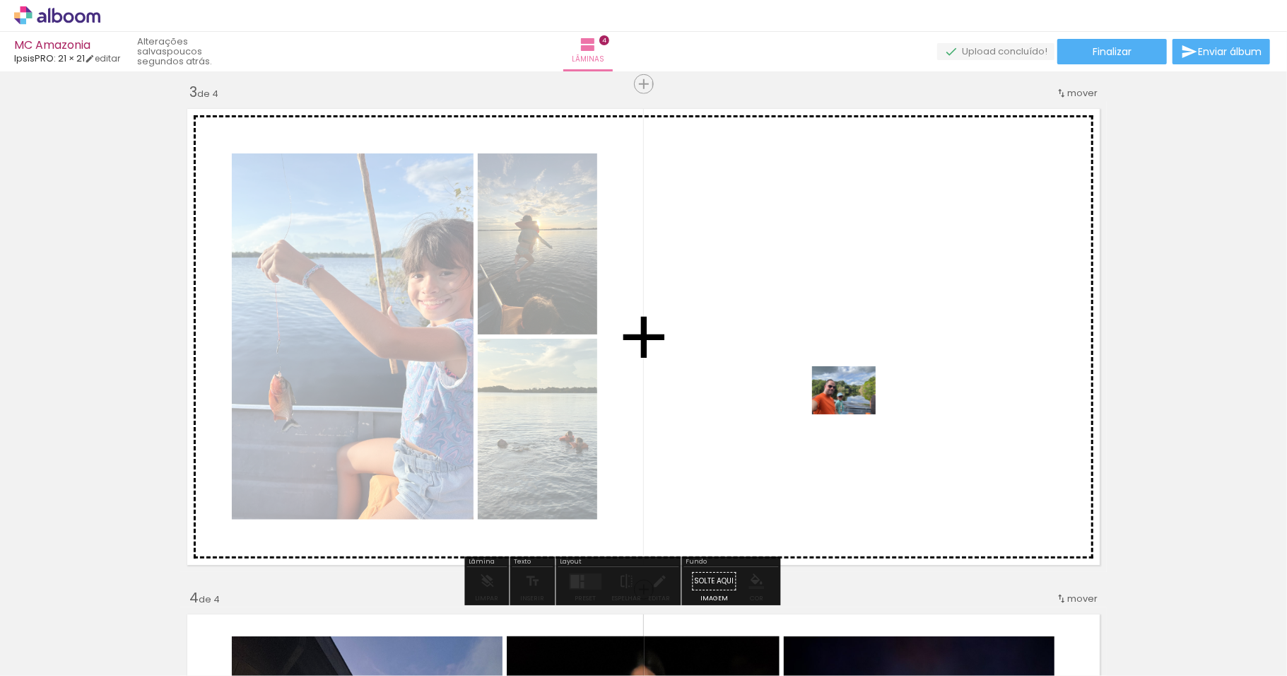
drag, startPoint x: 840, startPoint y: 634, endPoint x: 855, endPoint y: 409, distance: 226.0
click at [855, 409] on quentale-workspace at bounding box center [643, 338] width 1287 height 676
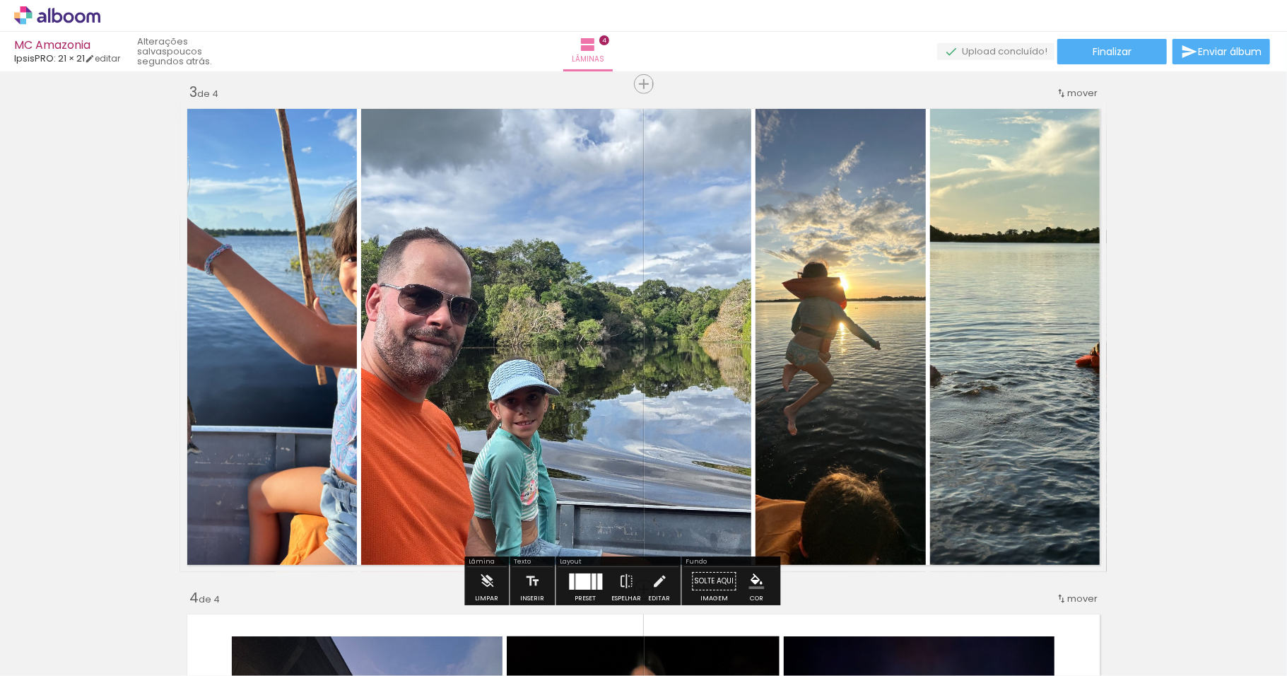
click at [591, 580] on div at bounding box center [583, 581] width 15 height 16
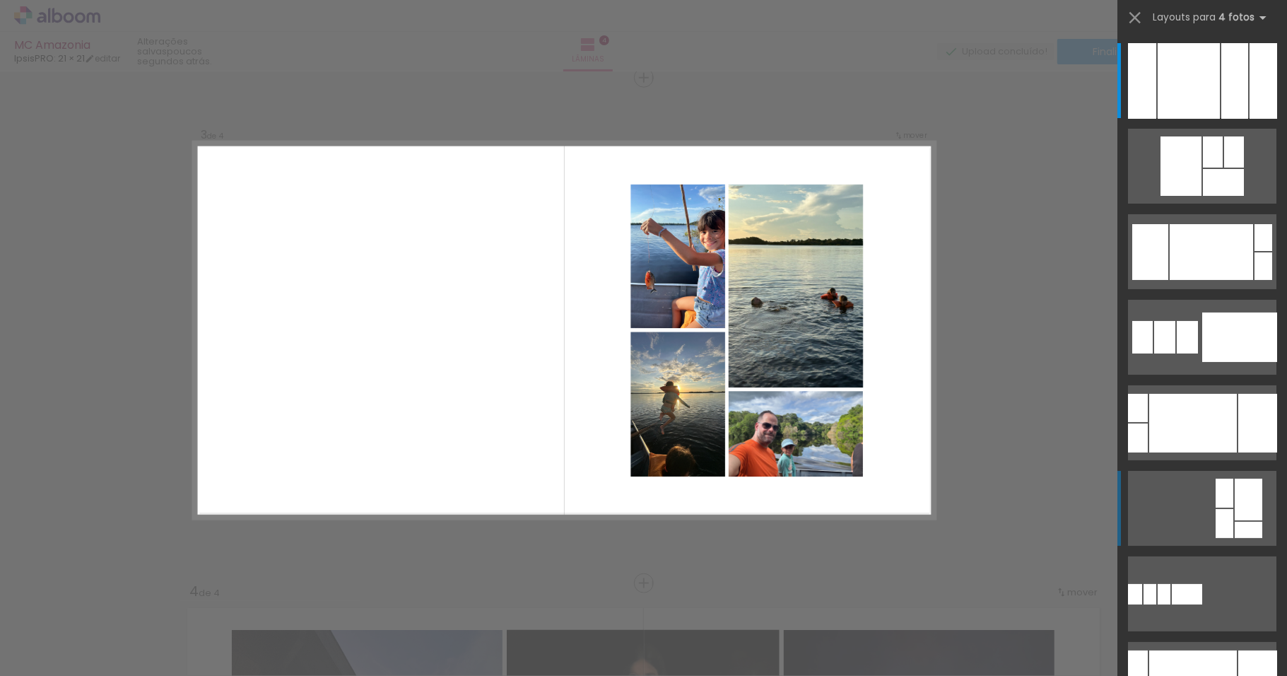
scroll to position [128, 0]
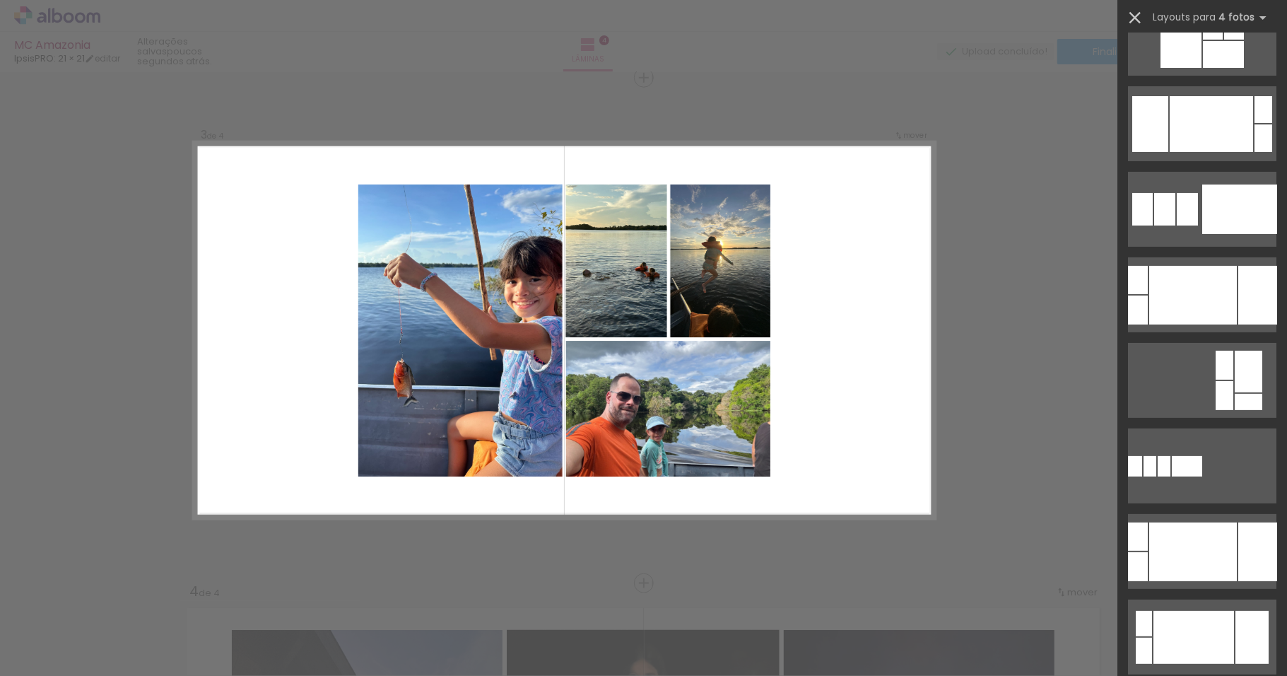
click at [1138, 13] on iron-icon at bounding box center [1136, 18] width 20 height 20
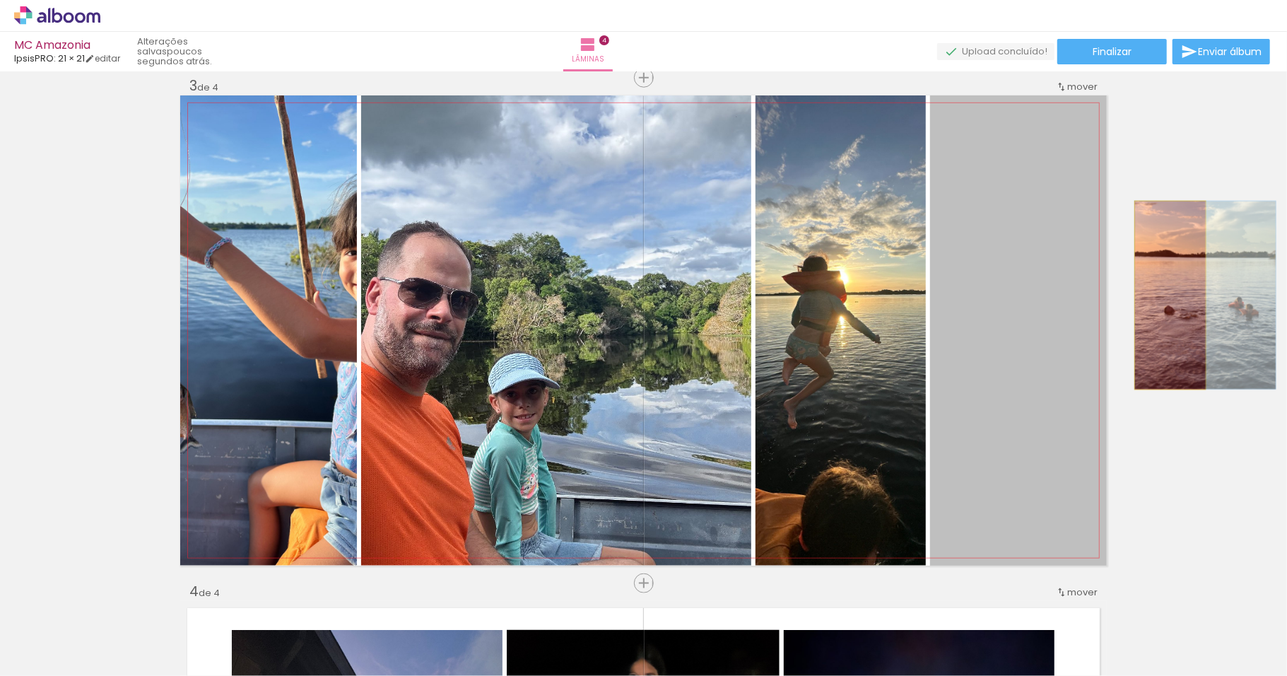
drag, startPoint x: 988, startPoint y: 308, endPoint x: 1164, endPoint y: 295, distance: 175.9
click at [1164, 295] on div "Inserir lâmina 1 de 4 Inserir lâmina 2 de 4 Inserir lâmina 3 de 4 Inserir lâmin…" at bounding box center [643, 312] width 1287 height 2528
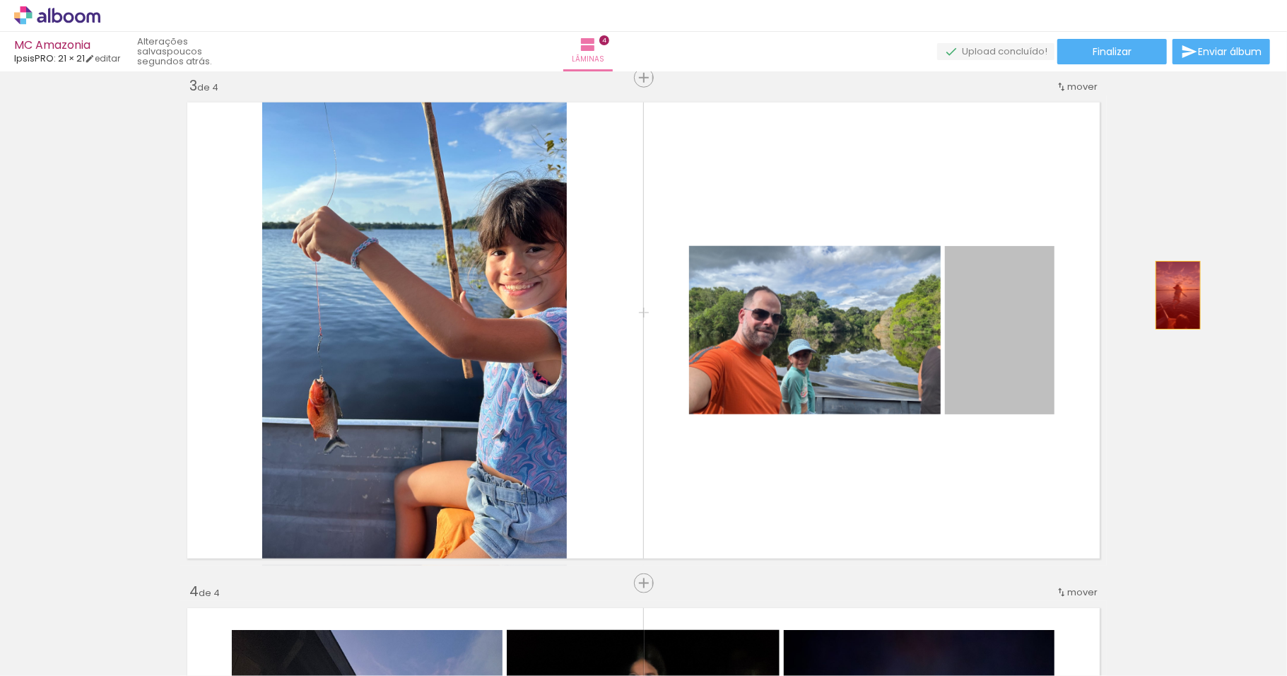
drag, startPoint x: 981, startPoint y: 332, endPoint x: 1172, endPoint y: 295, distance: 194.4
click at [1172, 295] on div "Inserir lâmina 1 de 4 Inserir lâmina 2 de 4 Inserir lâmina 3 de 4 Inserir lâmin…" at bounding box center [643, 312] width 1287 height 2528
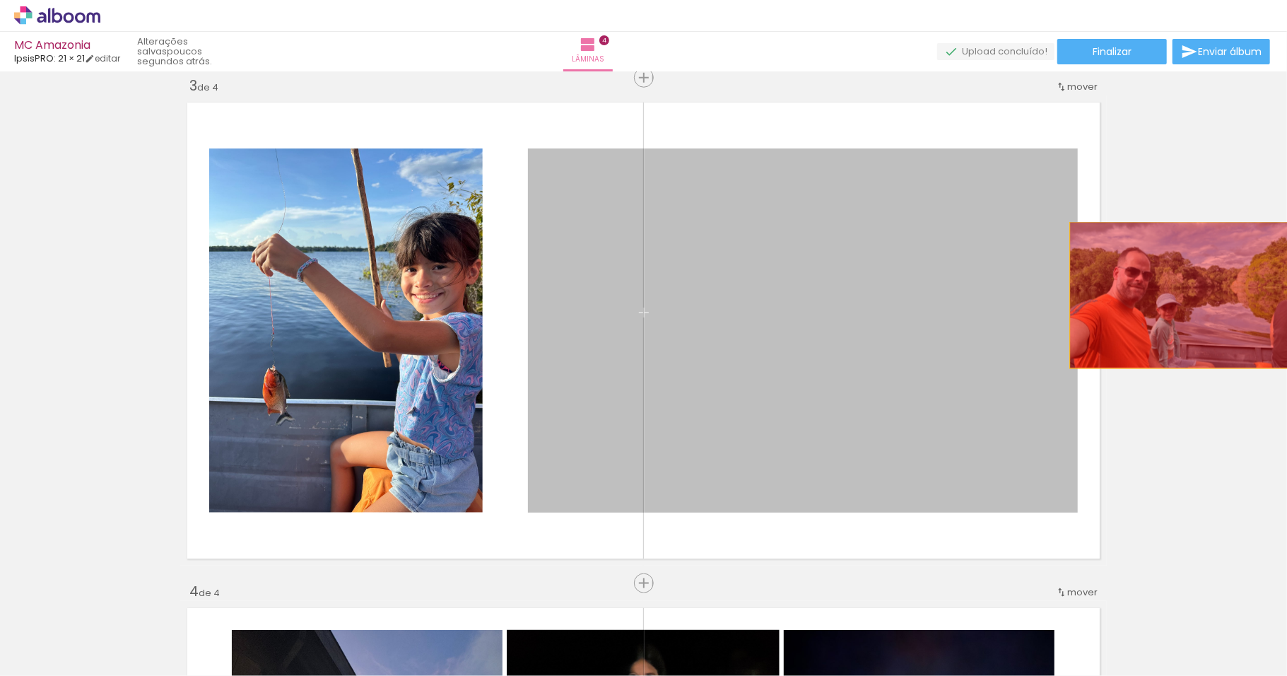
drag, startPoint x: 884, startPoint y: 334, endPoint x: 1174, endPoint y: 295, distance: 292.6
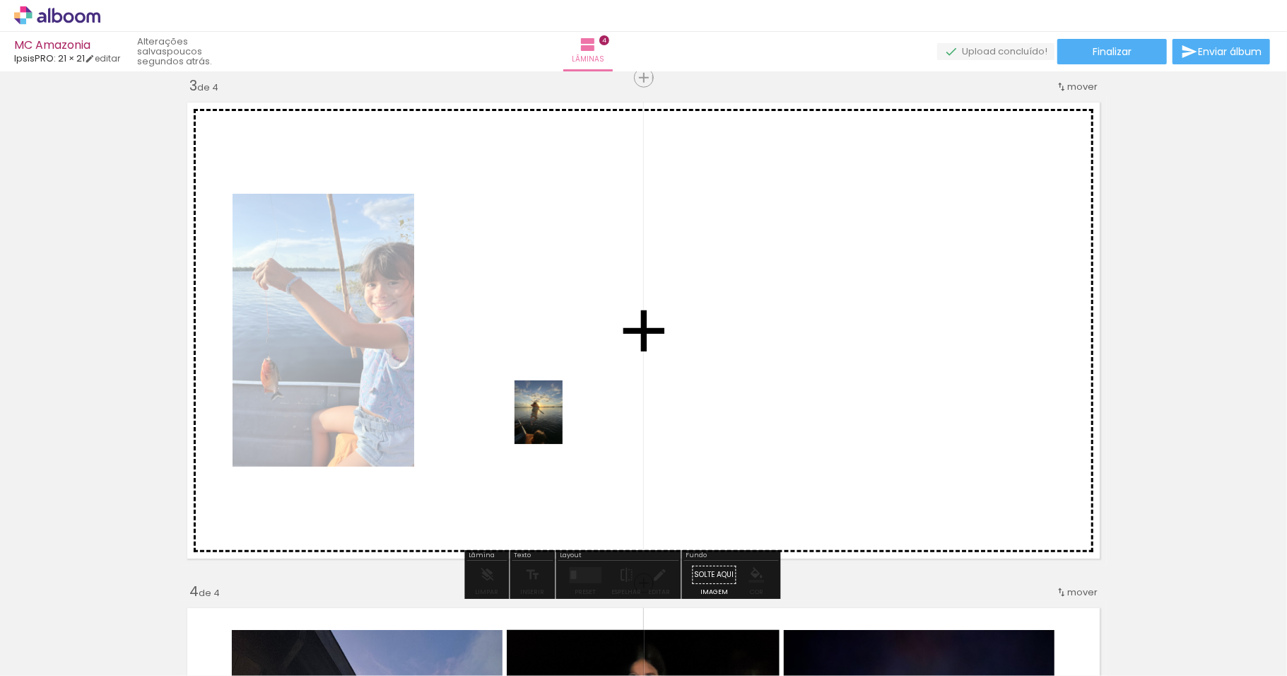
drag, startPoint x: 281, startPoint y: 626, endPoint x: 557, endPoint y: 423, distance: 342.9
click at [557, 423] on quentale-workspace at bounding box center [643, 338] width 1287 height 676
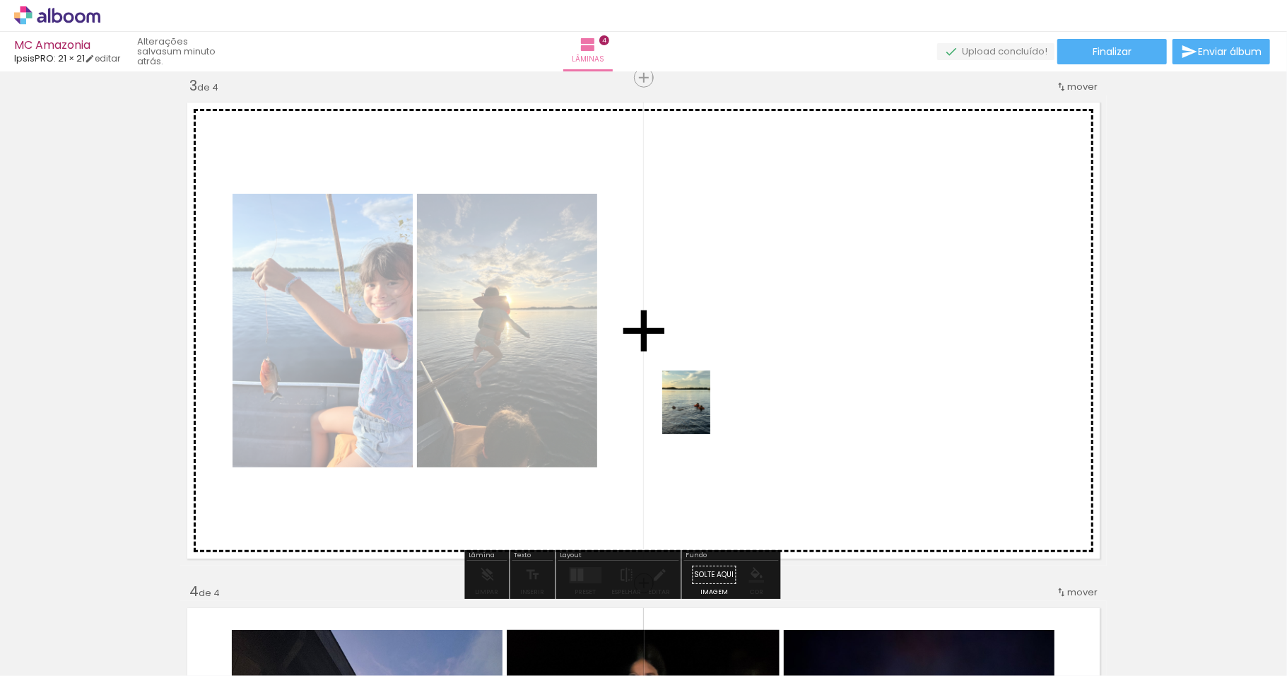
drag, startPoint x: 371, startPoint y: 617, endPoint x: 705, endPoint y: 413, distance: 391.3
click at [705, 413] on quentale-workspace at bounding box center [643, 338] width 1287 height 676
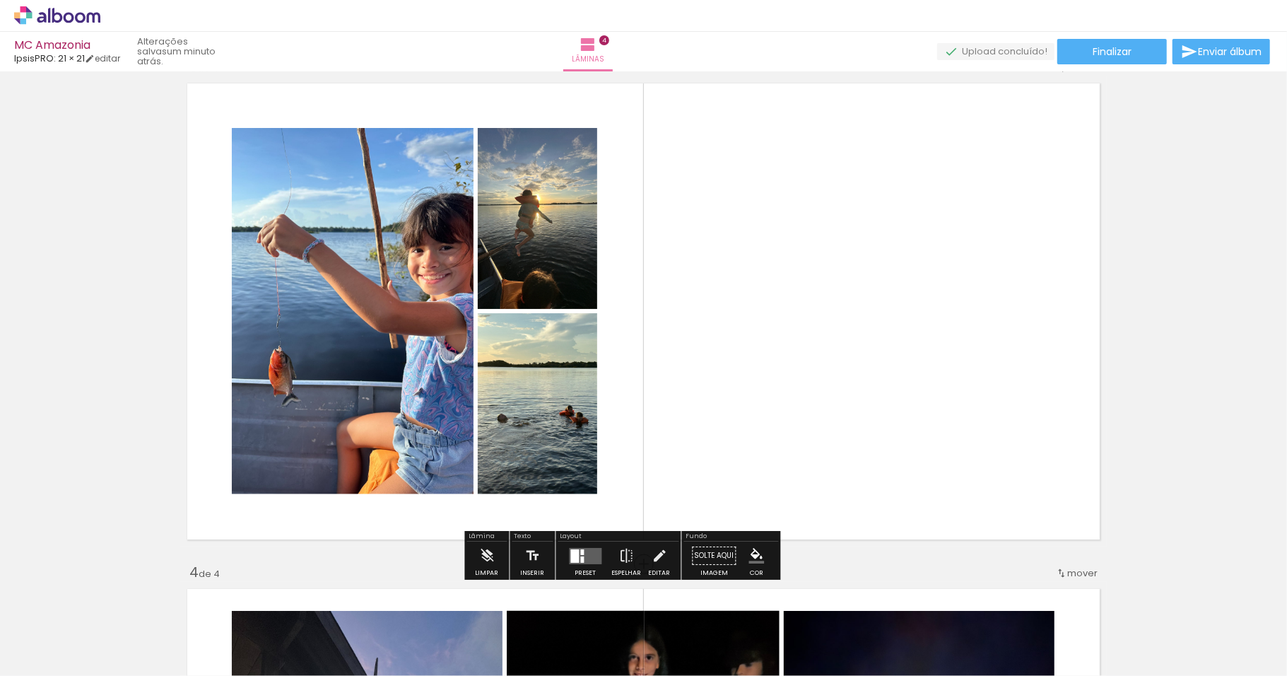
scroll to position [1264, 0]
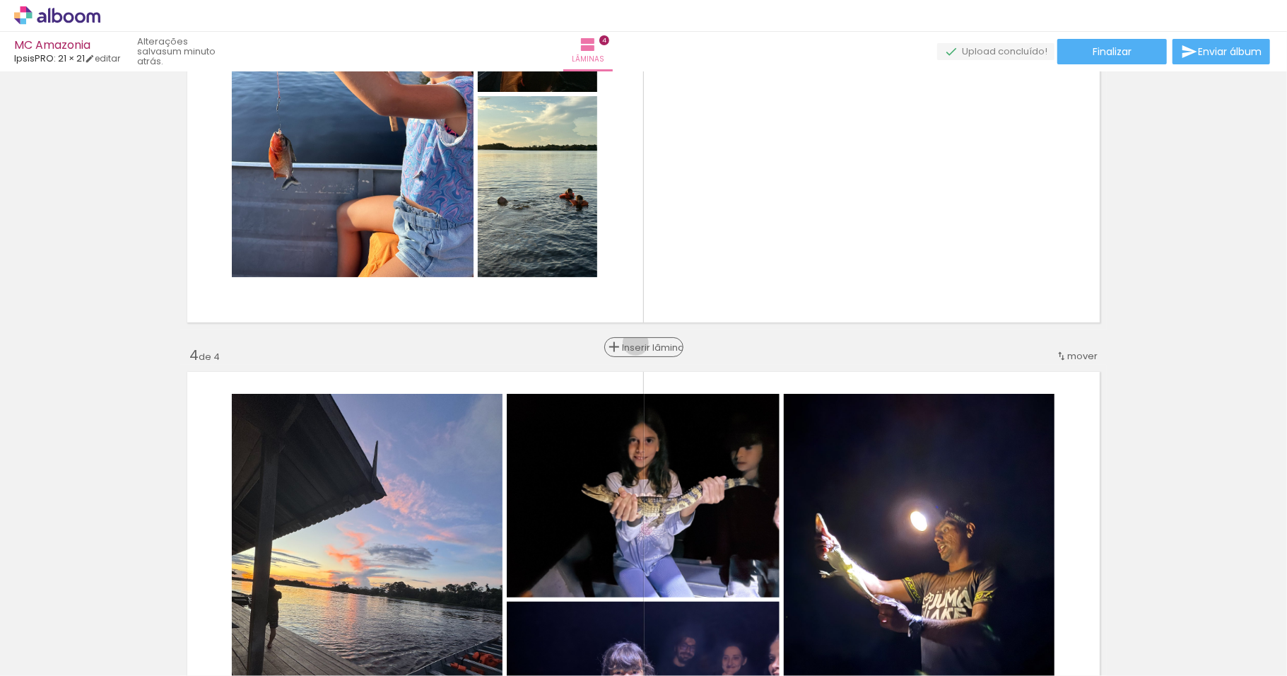
click at [632, 343] on span "Inserir lâmina" at bounding box center [650, 347] width 55 height 9
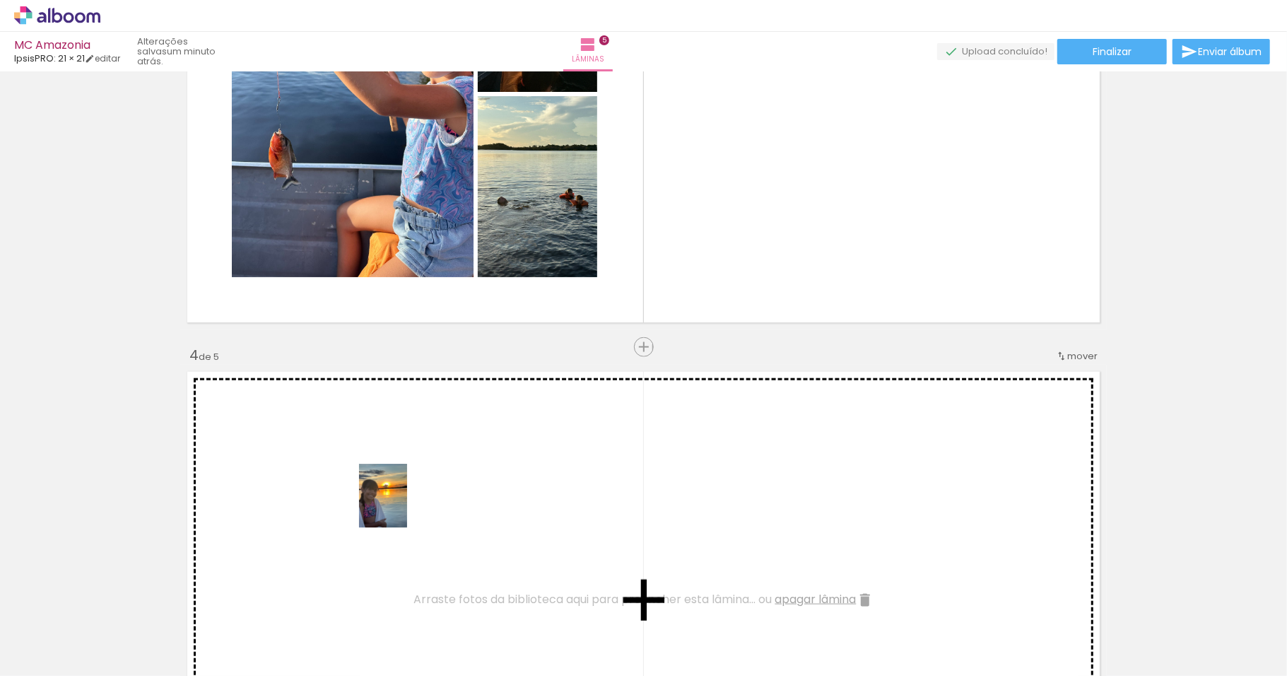
drag, startPoint x: 433, startPoint y: 611, endPoint x: 402, endPoint y: 506, distance: 109.2
click at [402, 506] on quentale-workspace at bounding box center [643, 338] width 1287 height 676
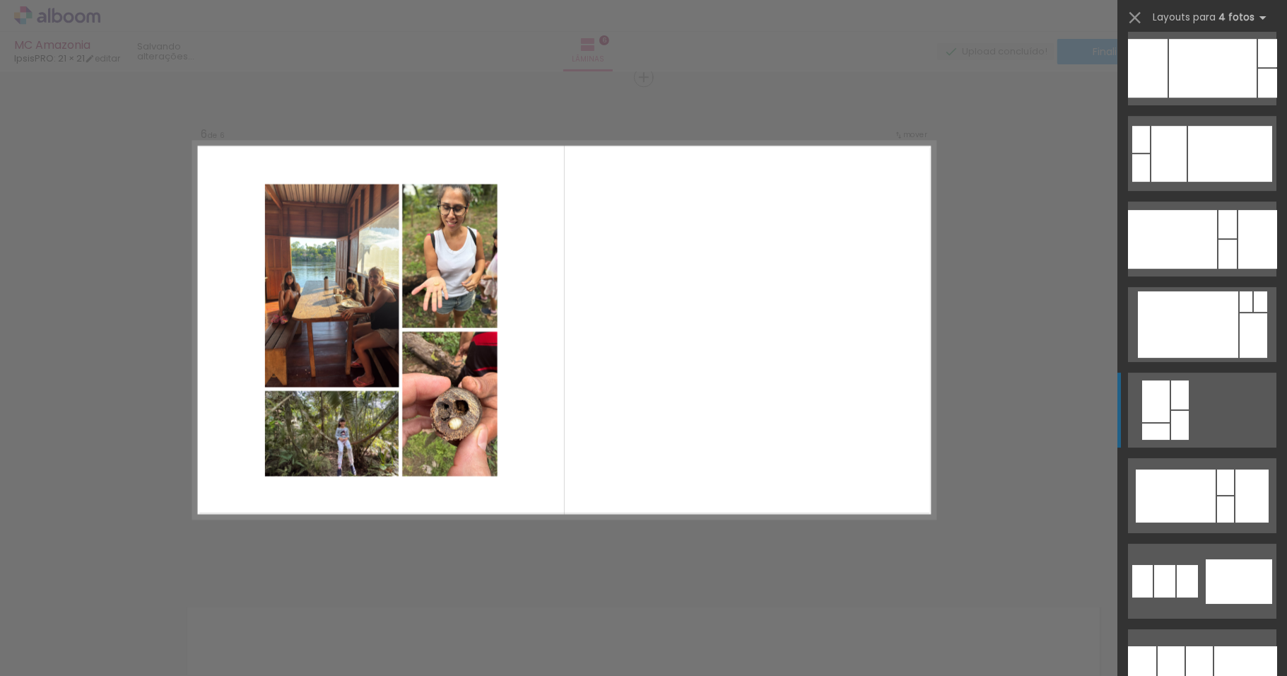
scroll to position [3292, 0]
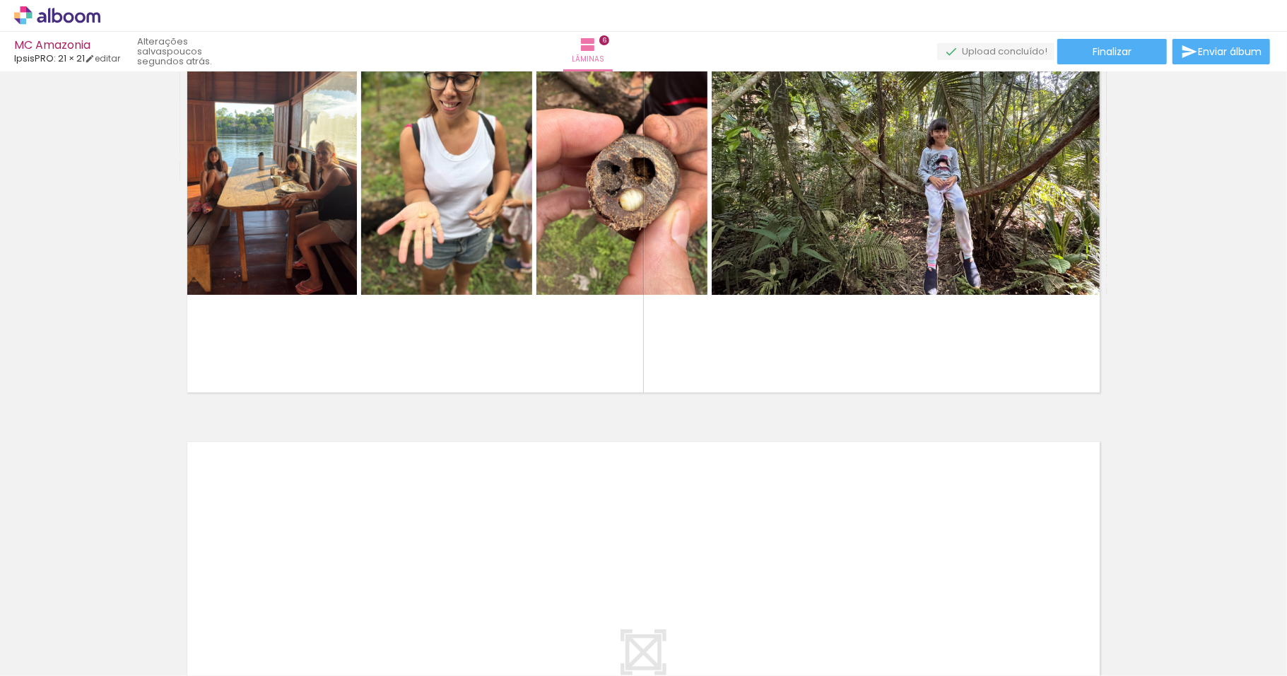
scroll to position [0, 908]
drag, startPoint x: 1264, startPoint y: 86, endPoint x: 465, endPoint y: 667, distance: 988.9
click at [116, 667] on iron-horizontal-list at bounding box center [102, 632] width 28 height 88
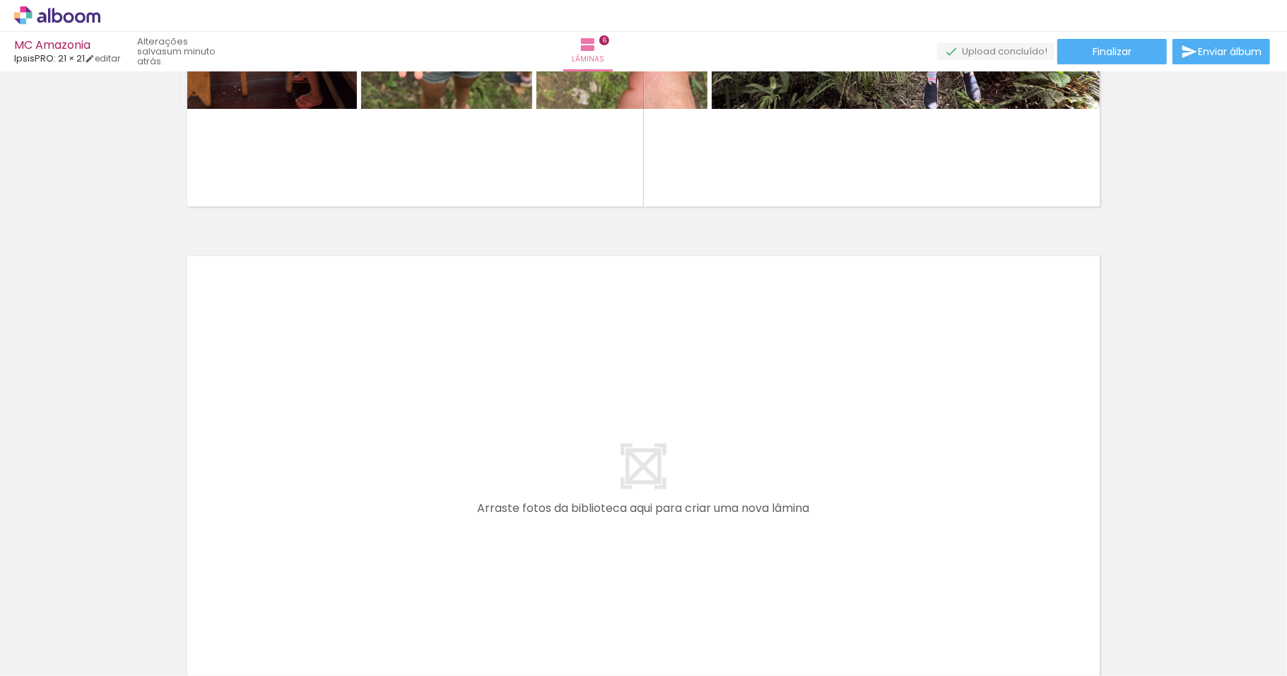
scroll to position [3078, 0]
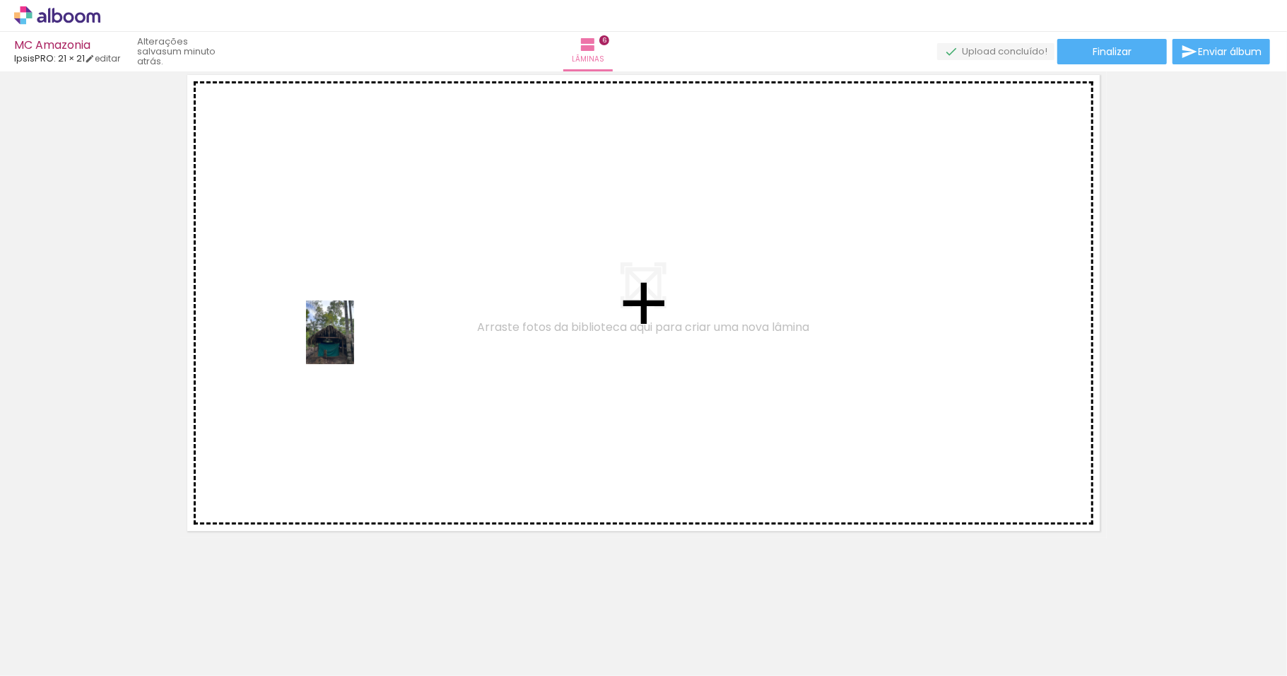
drag, startPoint x: 378, startPoint y: 634, endPoint x: 349, endPoint y: 343, distance: 292.7
click at [349, 343] on quentale-workspace at bounding box center [643, 338] width 1287 height 676
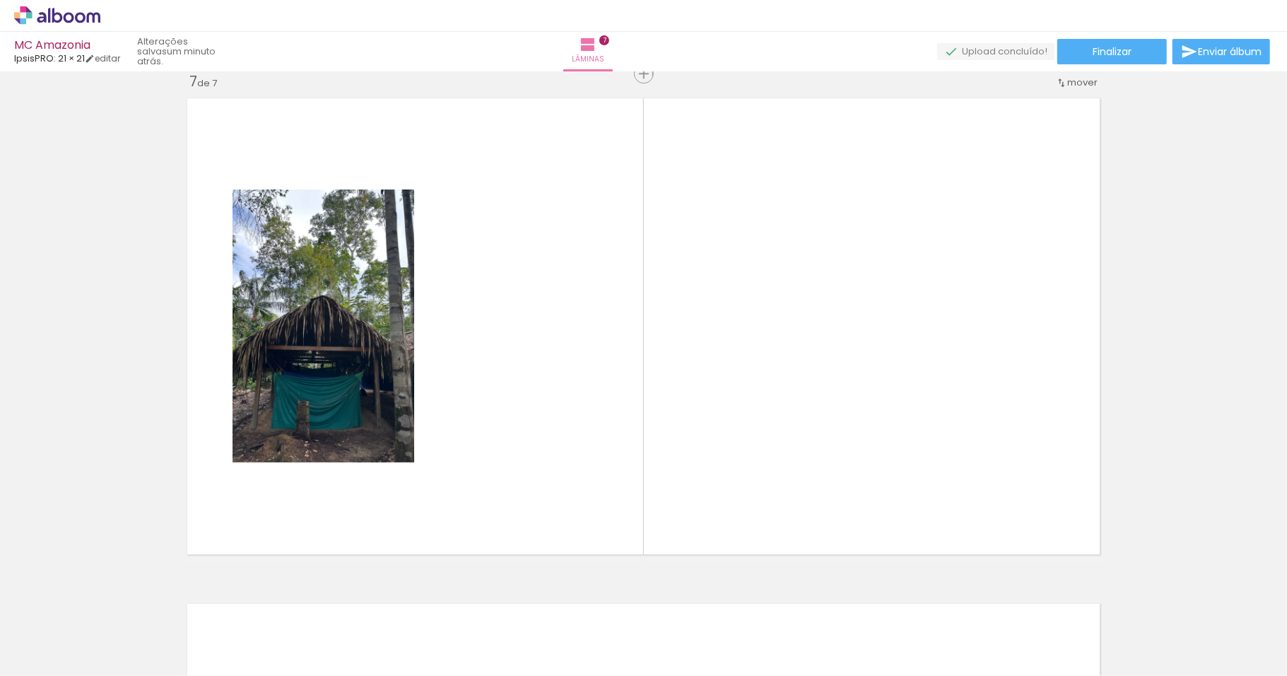
scroll to position [3050, 0]
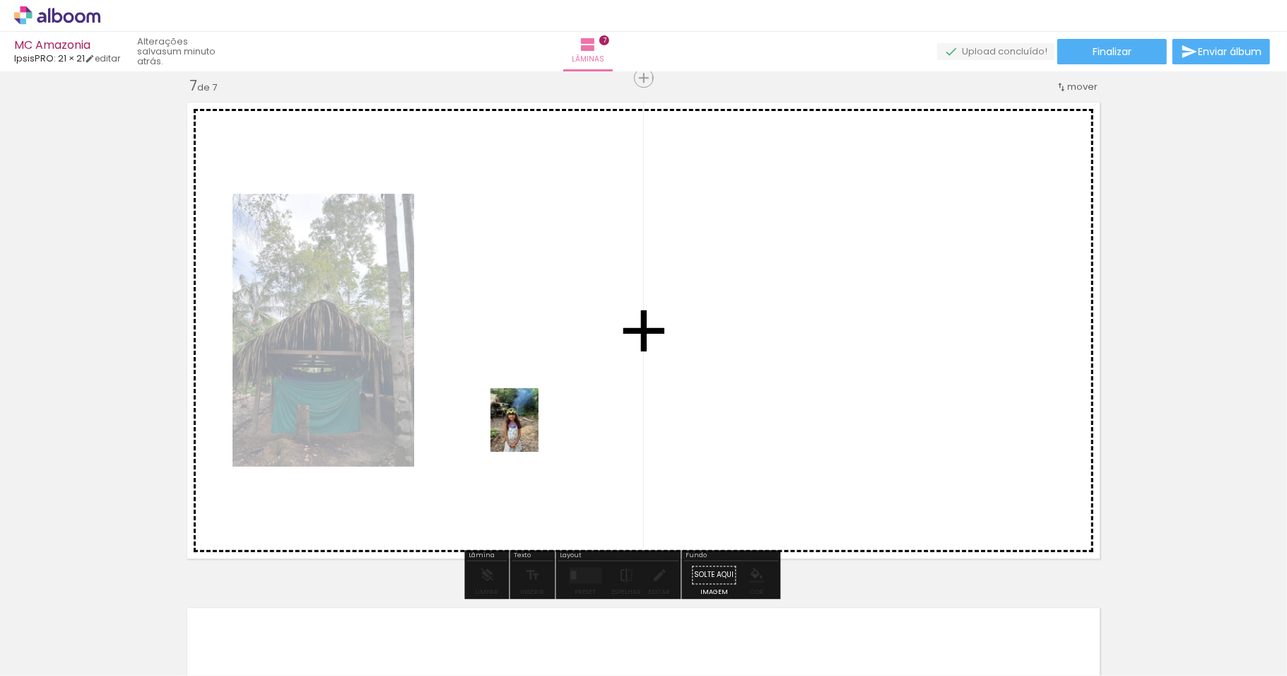
drag, startPoint x: 456, startPoint y: 641, endPoint x: 554, endPoint y: 520, distance: 155.3
click at [539, 414] on quentale-workspace at bounding box center [643, 338] width 1287 height 676
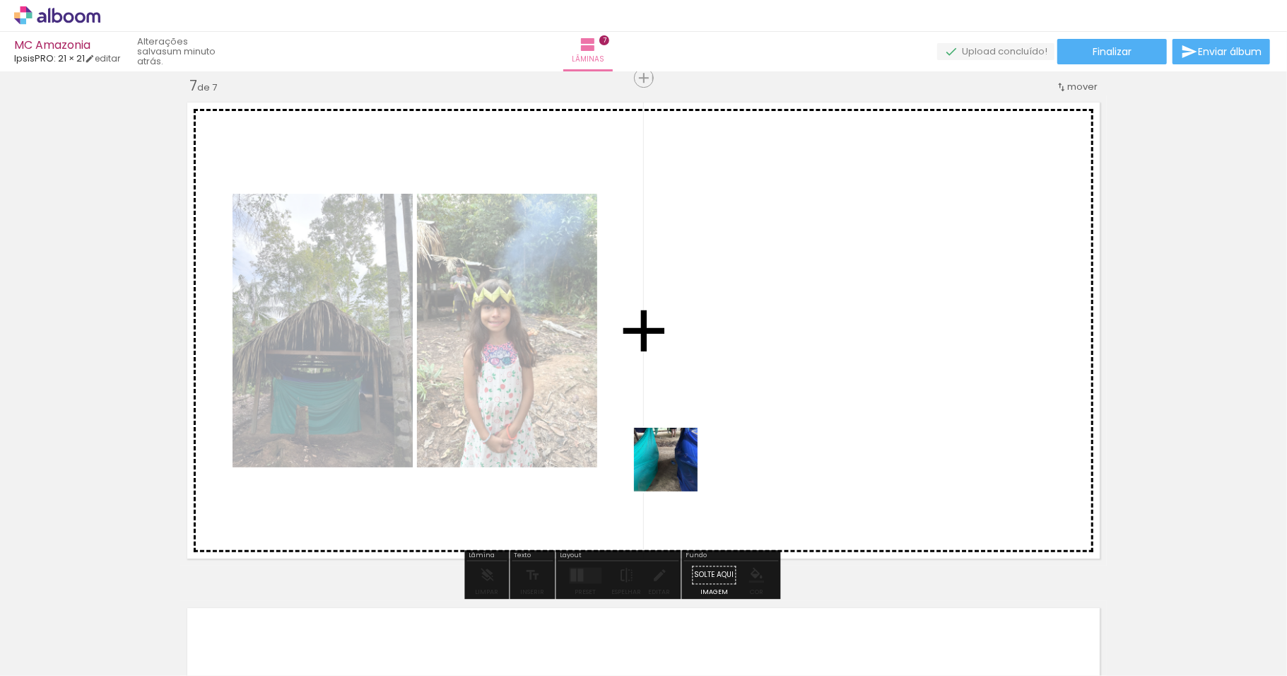
drag, startPoint x: 542, startPoint y: 633, endPoint x: 716, endPoint y: 420, distance: 275.8
click at [716, 420] on quentale-workspace at bounding box center [643, 338] width 1287 height 676
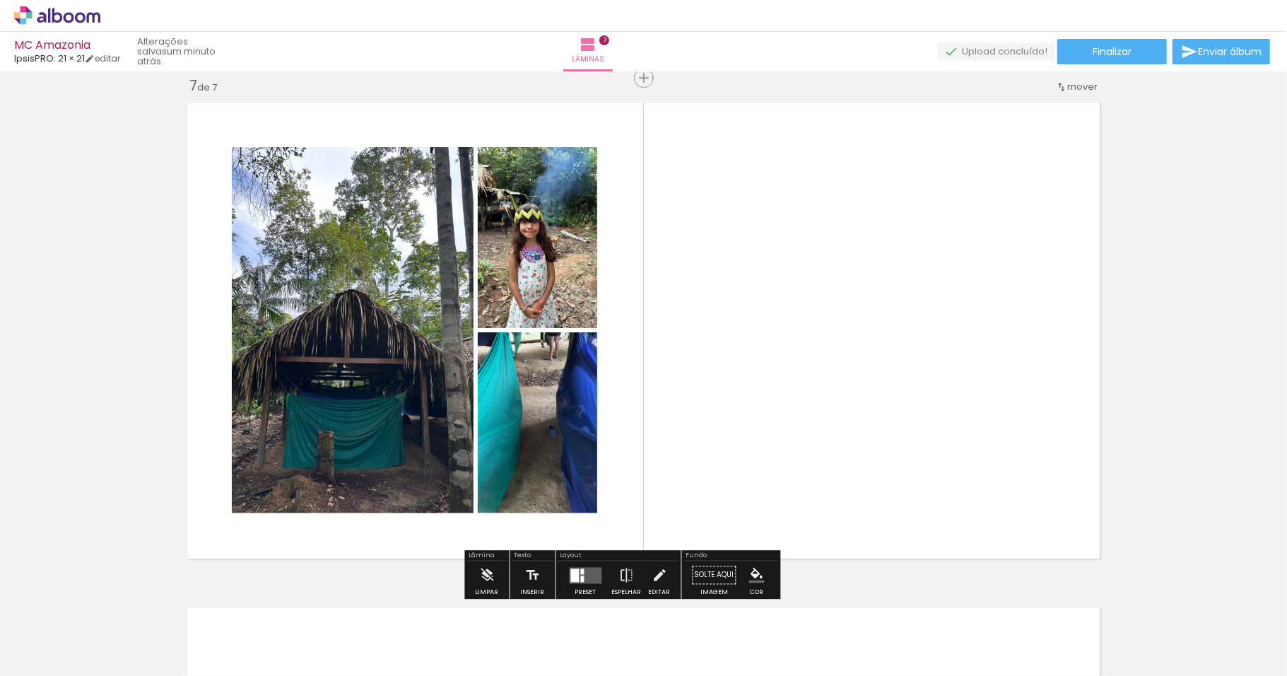
click at [580, 578] on div at bounding box center [575, 574] width 8 height 13
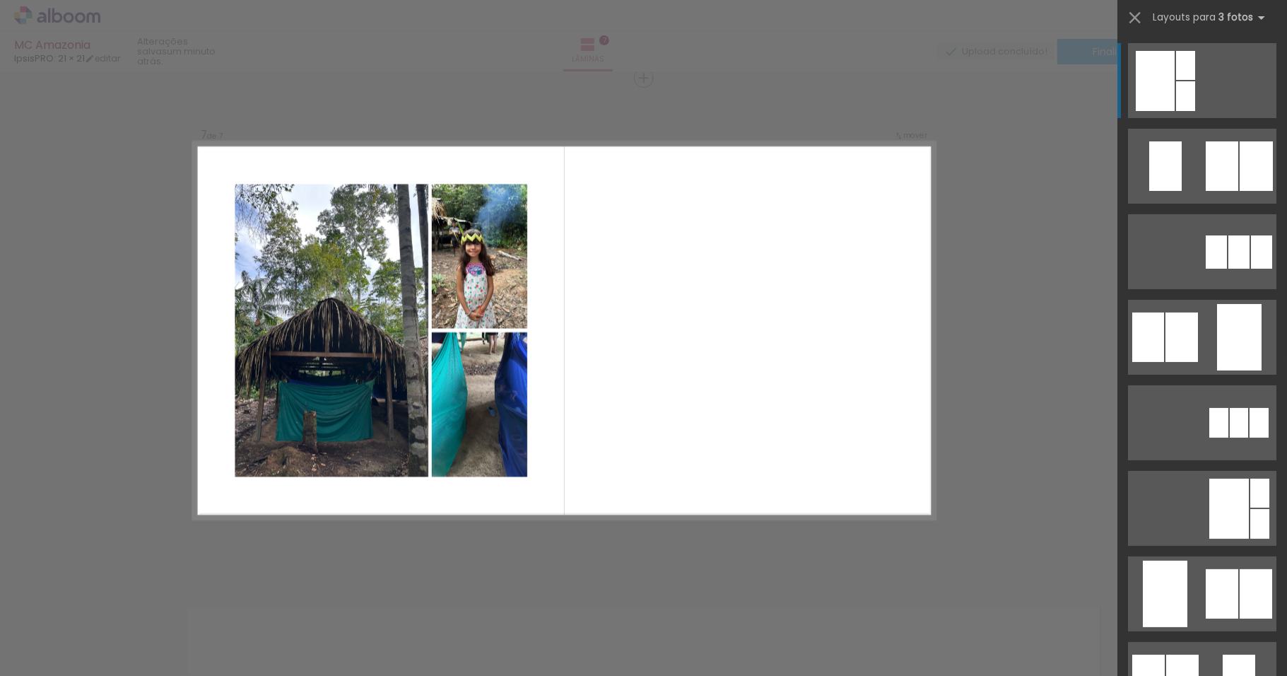
scroll to position [3049, 0]
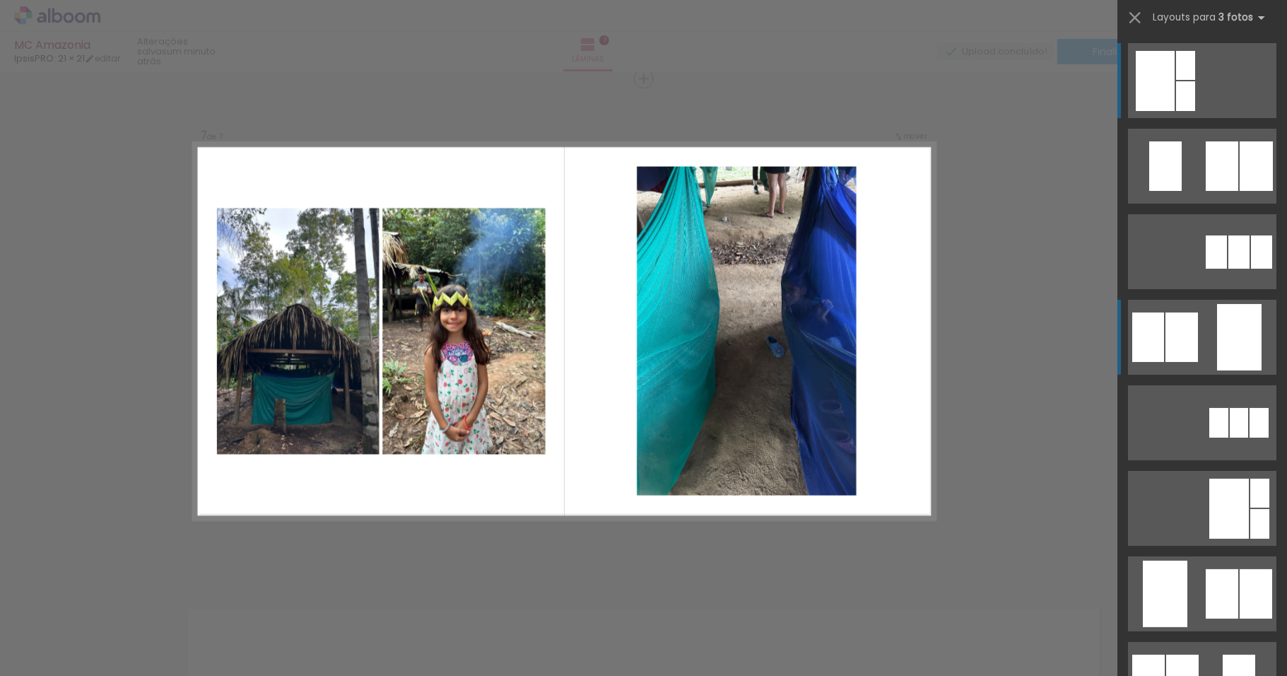
click at [1176, 80] on div at bounding box center [1185, 65] width 19 height 29
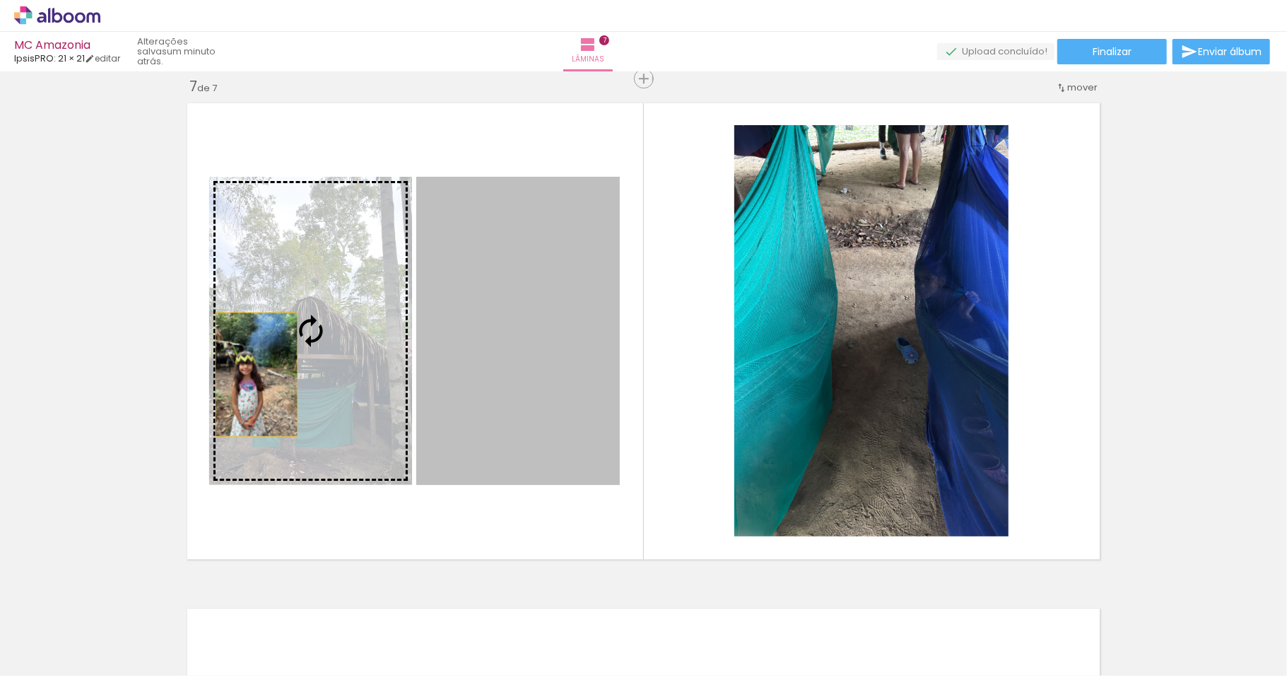
drag, startPoint x: 481, startPoint y: 372, endPoint x: 250, endPoint y: 374, distance: 231.9
click at [0, 0] on slot at bounding box center [0, 0] width 0 height 0
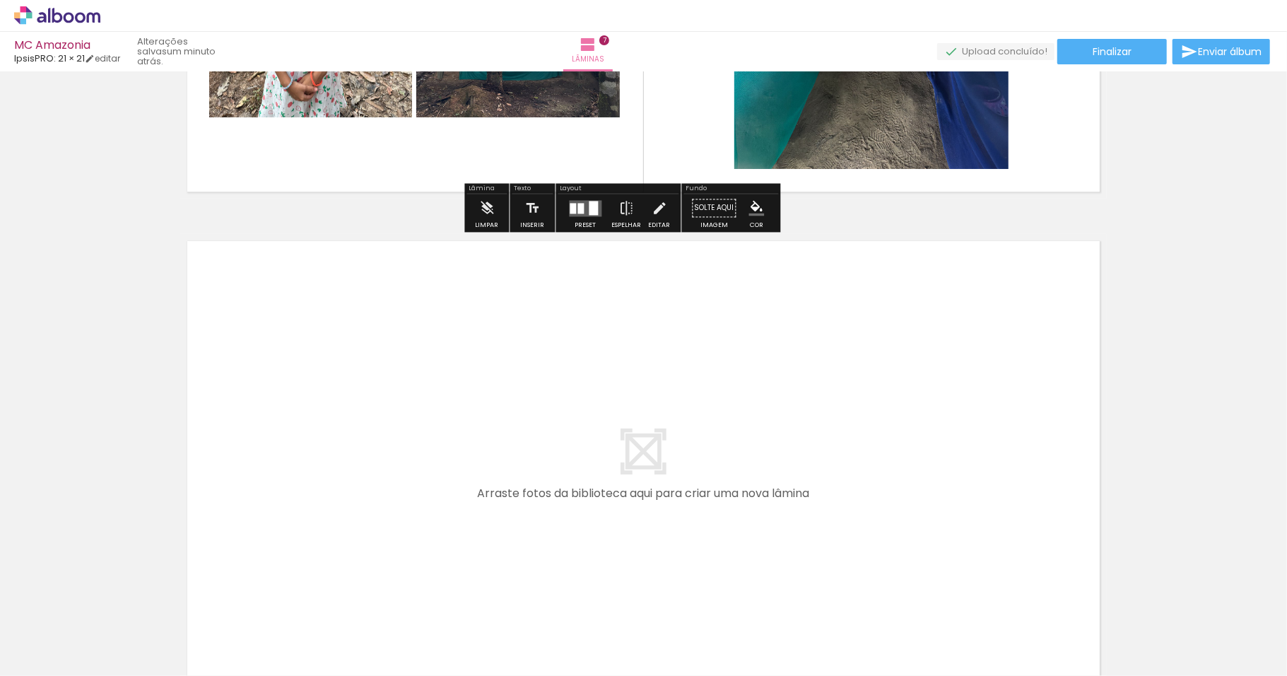
scroll to position [3421, 0]
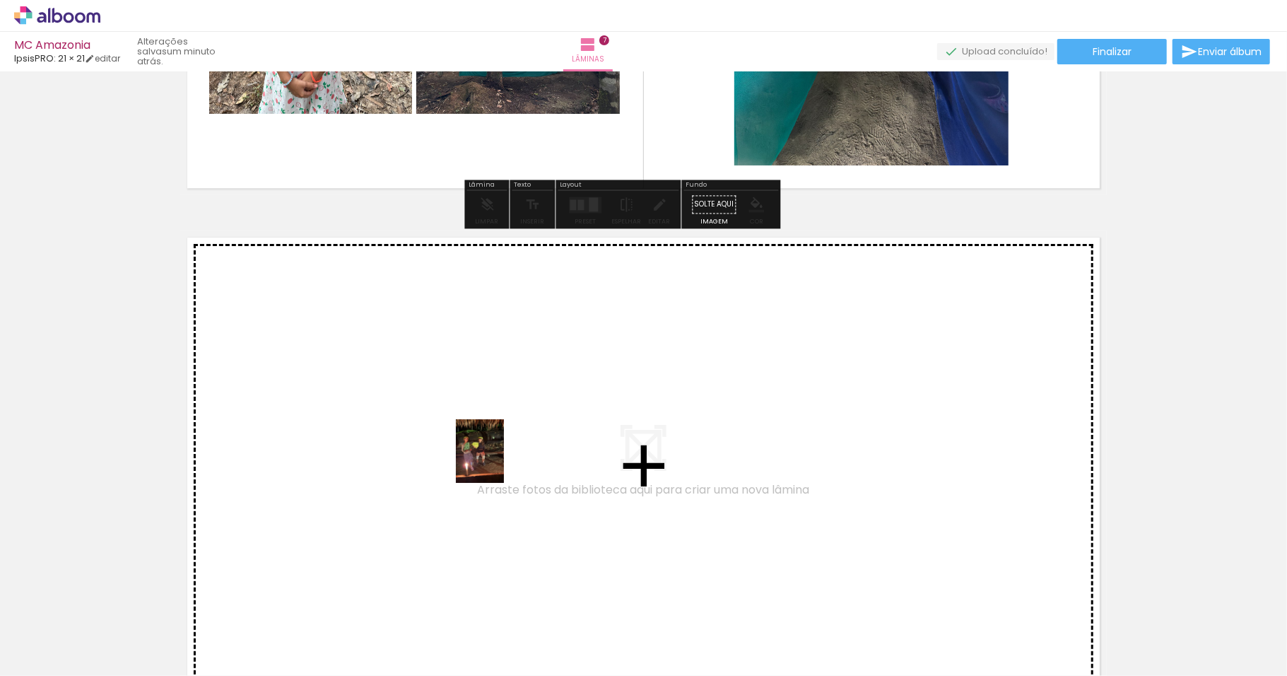
drag, startPoint x: 611, startPoint y: 626, endPoint x: 668, endPoint y: 608, distance: 59.9
click at [498, 461] on quentale-workspace at bounding box center [643, 338] width 1287 height 676
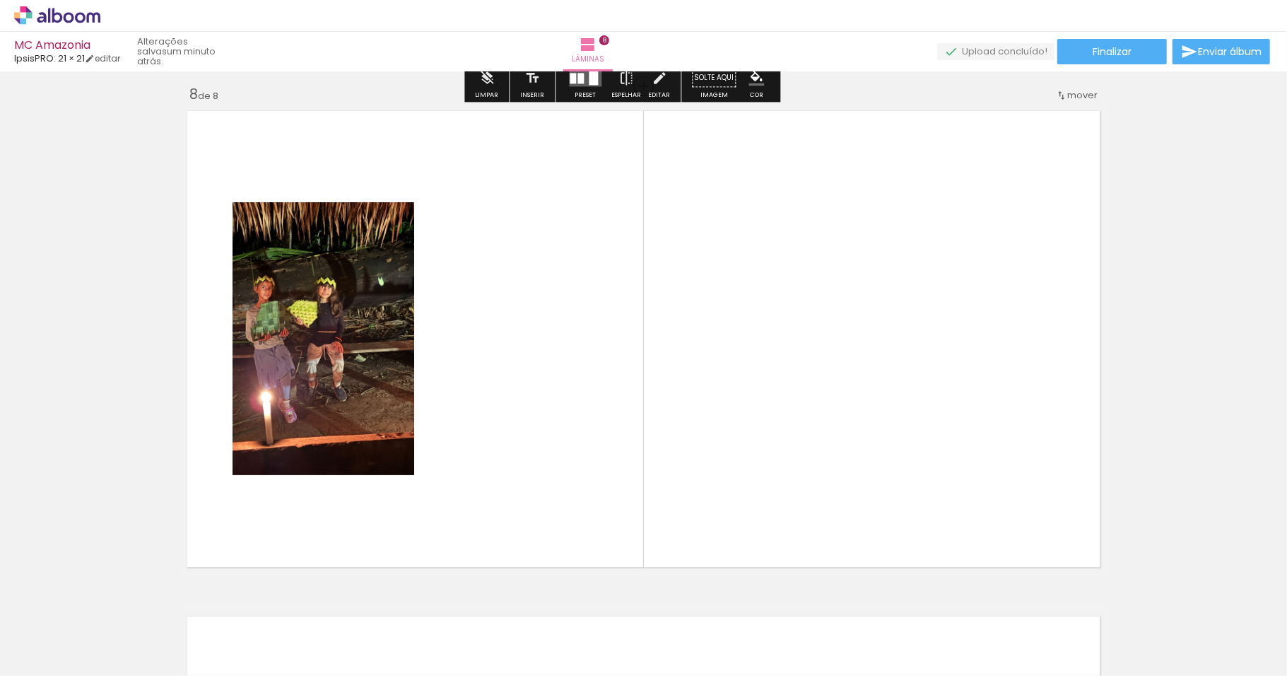
scroll to position [3555, 0]
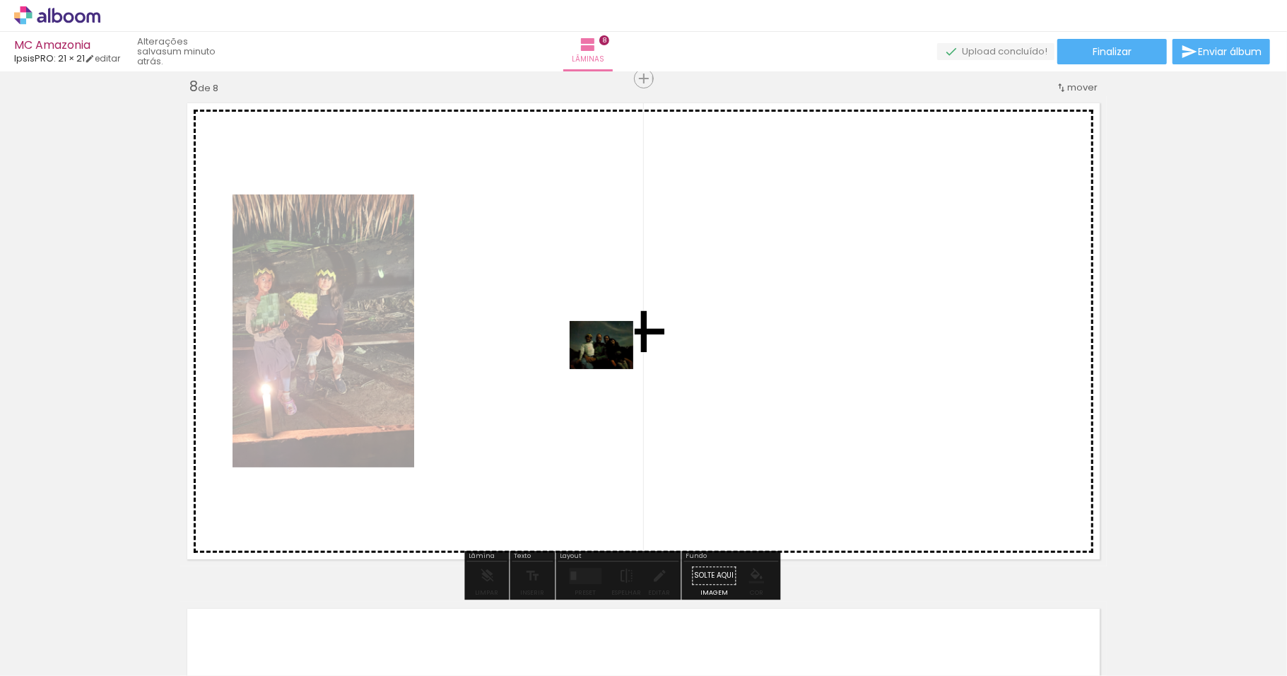
drag, startPoint x: 693, startPoint y: 629, endPoint x: 612, endPoint y: 363, distance: 277.1
click at [612, 363] on quentale-workspace at bounding box center [643, 338] width 1287 height 676
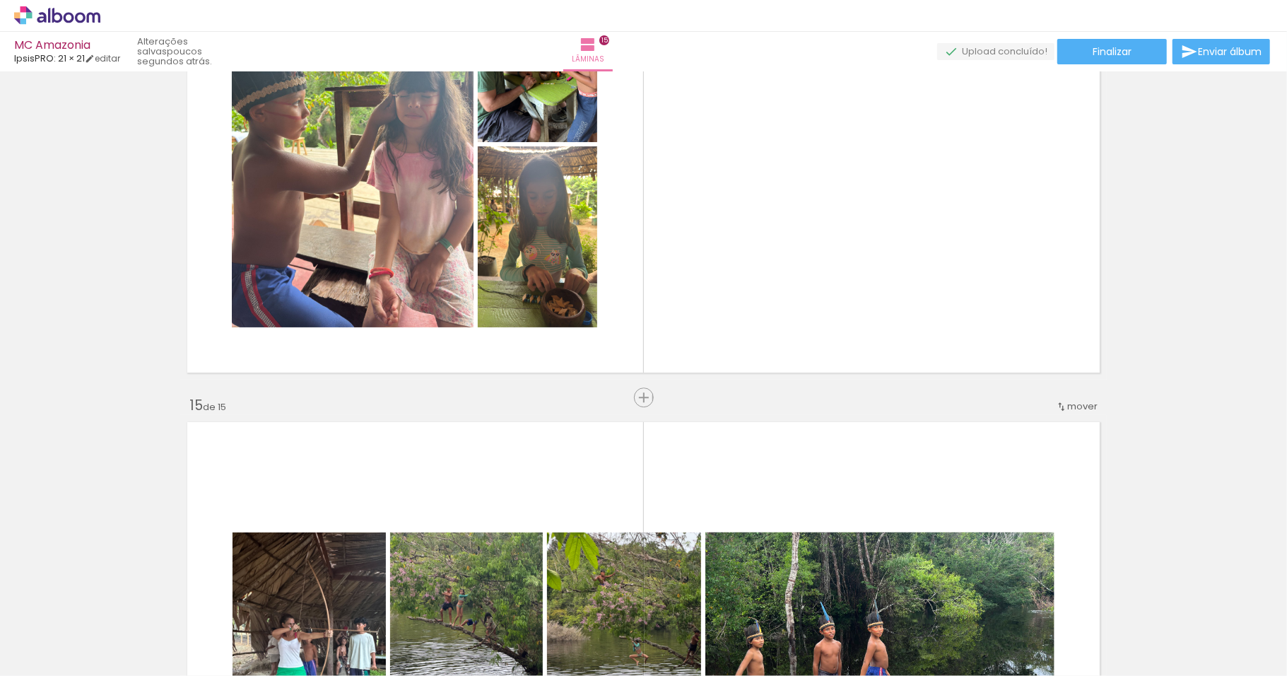
scroll to position [6903, 0]
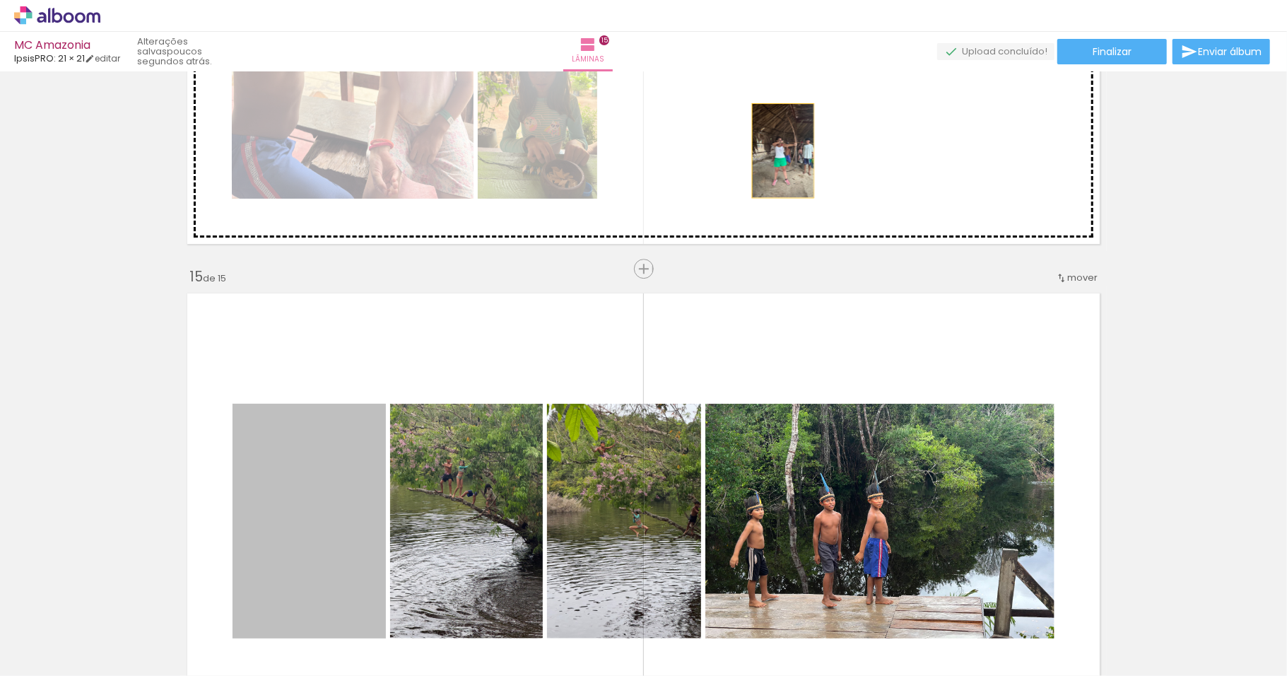
drag, startPoint x: 303, startPoint y: 509, endPoint x: 776, endPoint y: 151, distance: 594.0
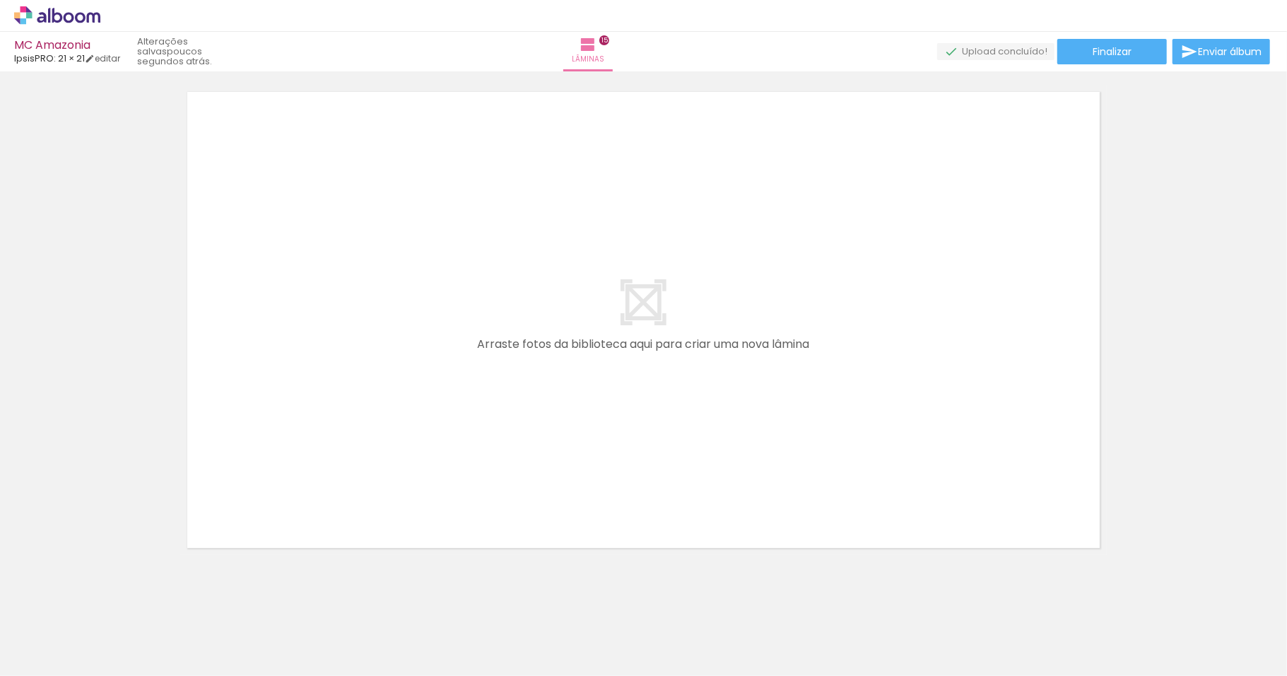
scroll to position [0, 2732]
drag, startPoint x: 1234, startPoint y: 163, endPoint x: 993, endPoint y: 676, distance: 567.4
click at [993, 675] on html "link( href="../../bower_components/polymer/polymer.html" rel="import" ) picture…" at bounding box center [643, 338] width 1287 height 676
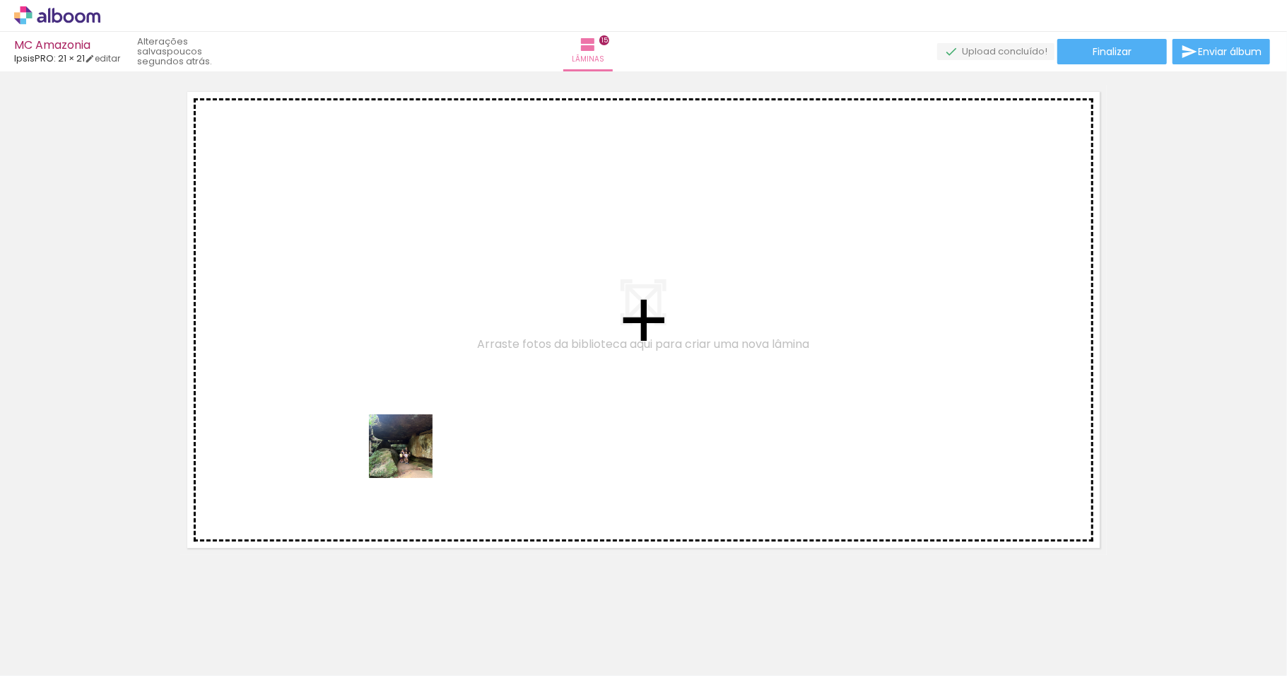
drag, startPoint x: 513, startPoint y: 637, endPoint x: 388, endPoint y: 420, distance: 250.5
click at [388, 420] on quentale-workspace at bounding box center [643, 338] width 1287 height 676
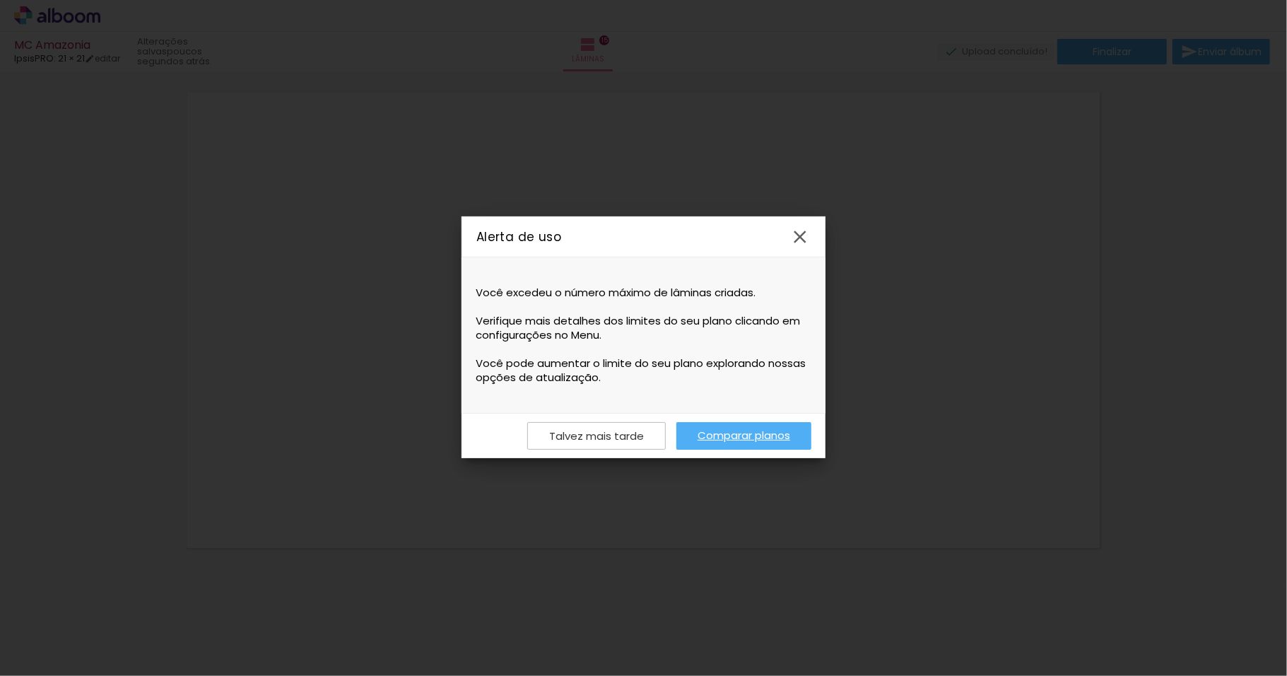
click at [0, 0] on slot "Talvez mais tarde" at bounding box center [0, 0] width 0 height 0
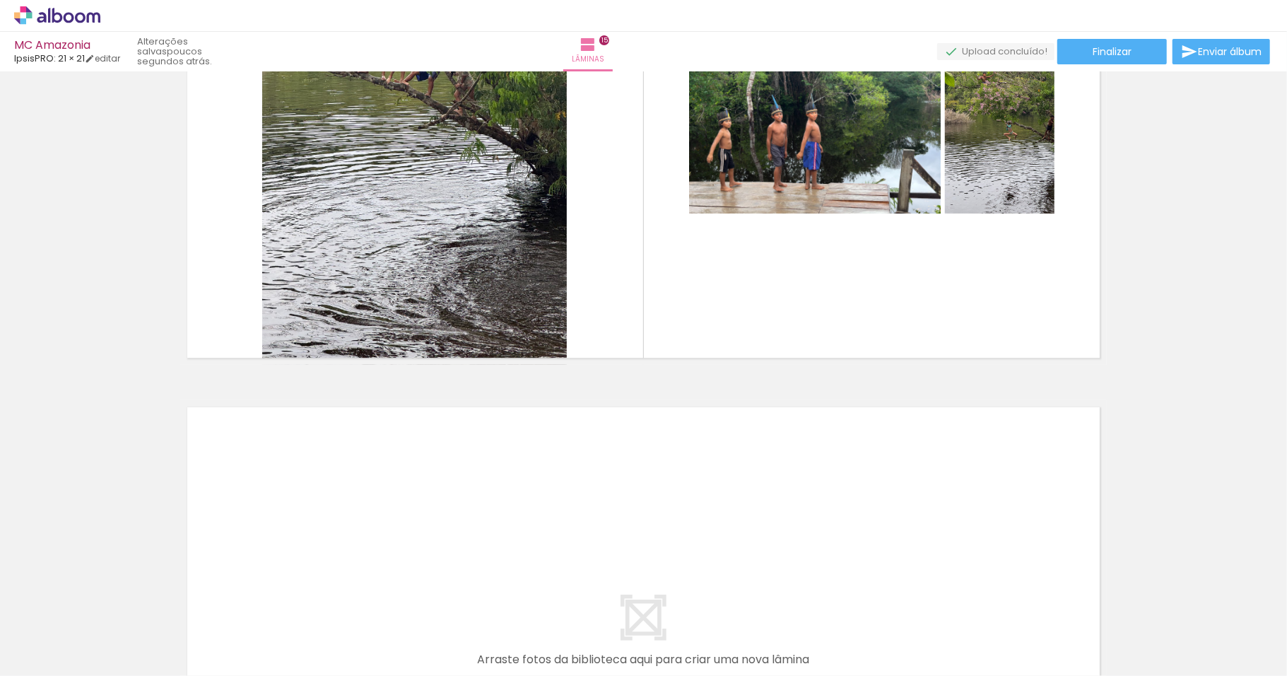
scroll to position [7461, 0]
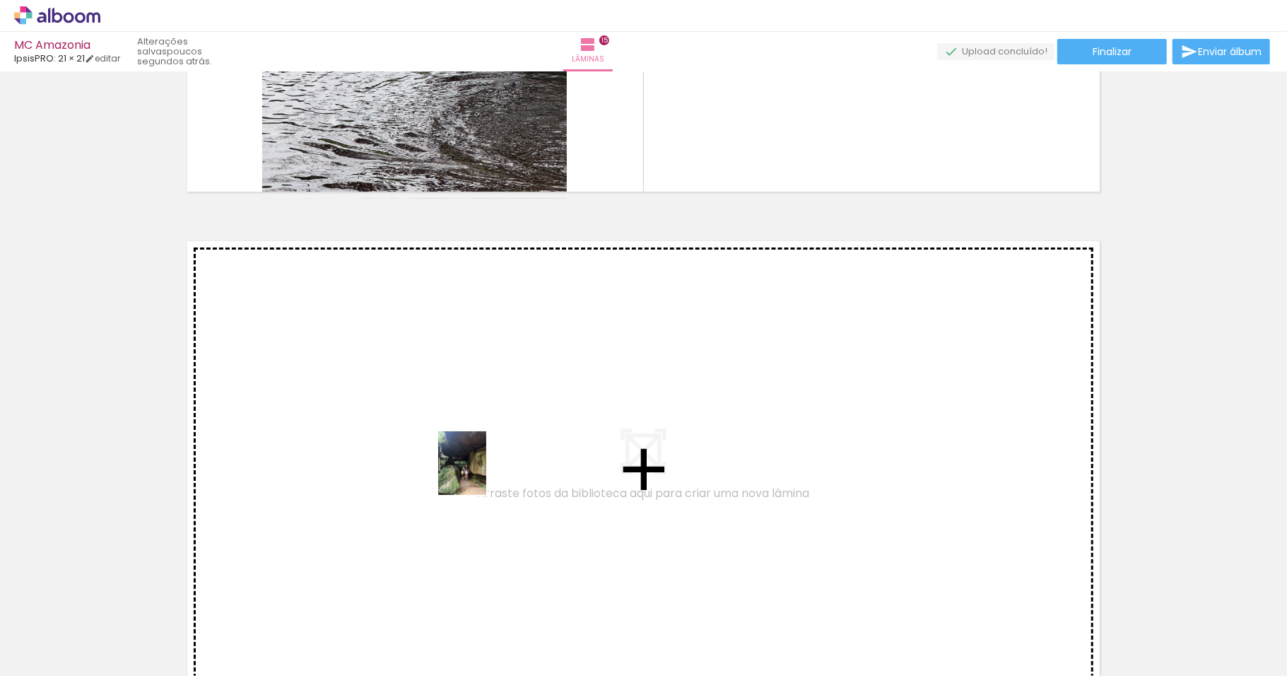
drag, startPoint x: 507, startPoint y: 634, endPoint x: 481, endPoint y: 474, distance: 162.6
click at [481, 474] on quentale-workspace at bounding box center [643, 338] width 1287 height 676
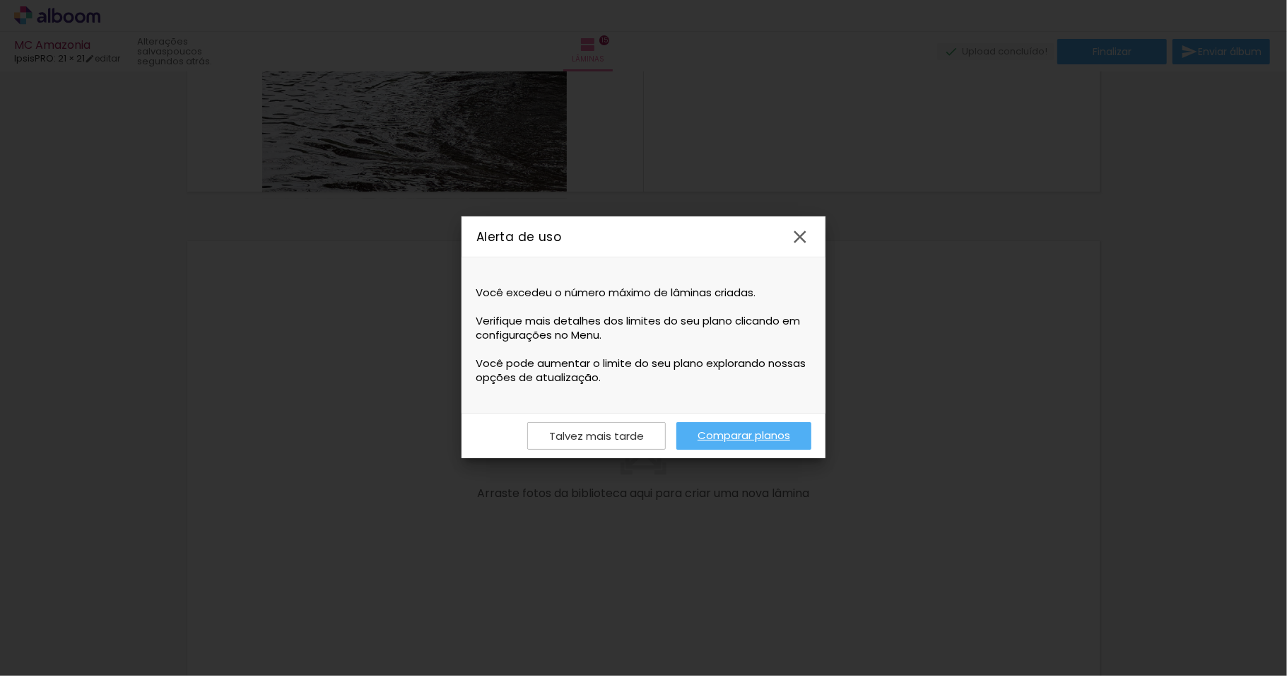
click at [759, 439] on link "Comparar planos" at bounding box center [744, 436] width 135 height 28
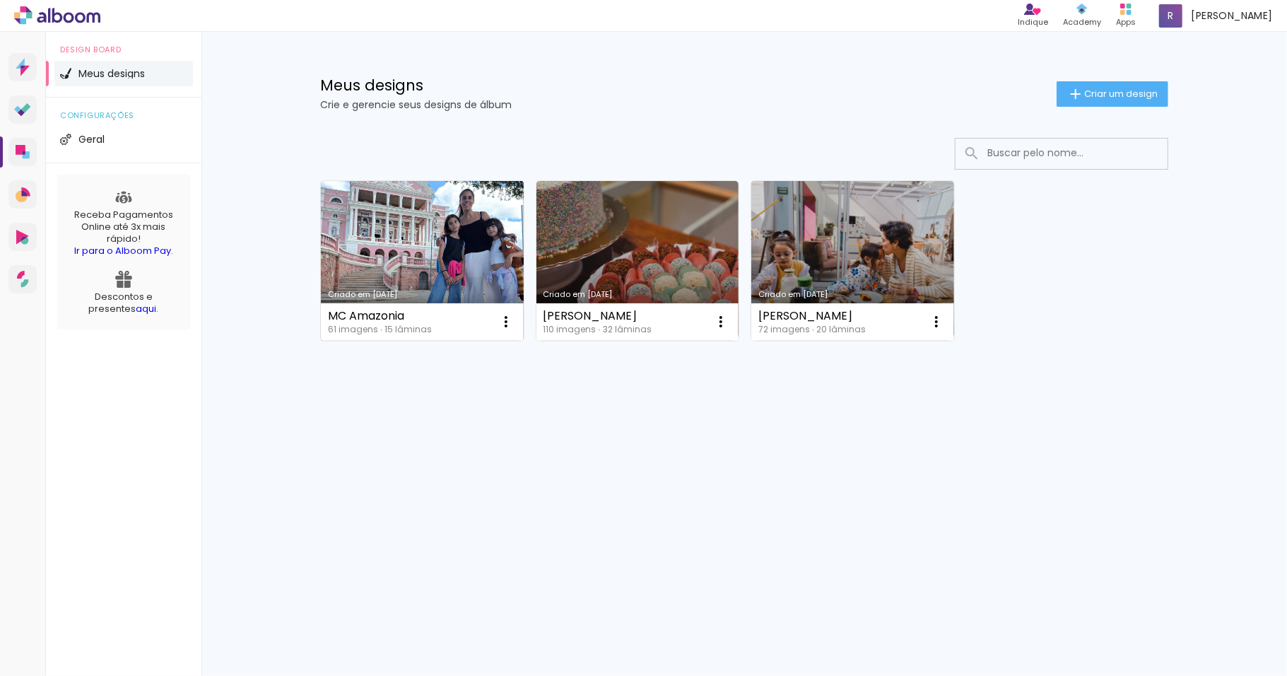
click at [428, 267] on link "Criado em [DATE]" at bounding box center [422, 261] width 203 height 160
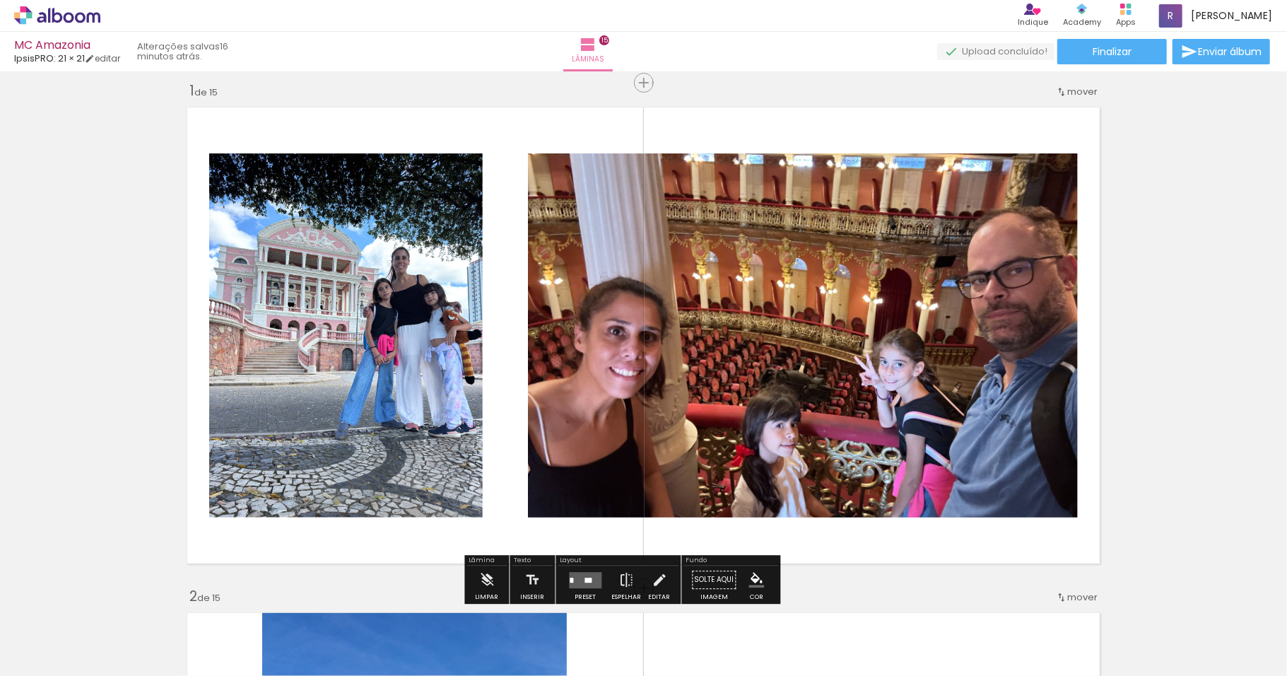
scroll to position [35, 0]
